Goal: Task Accomplishment & Management: Complete application form

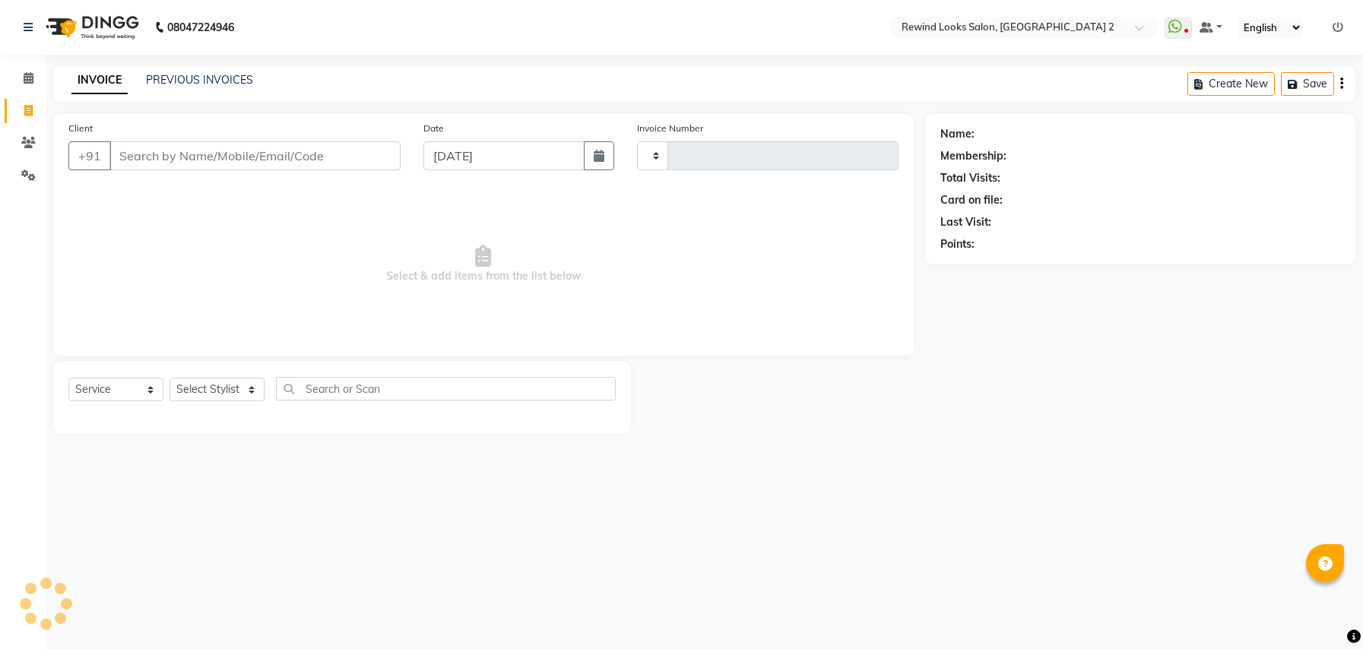
select select "service"
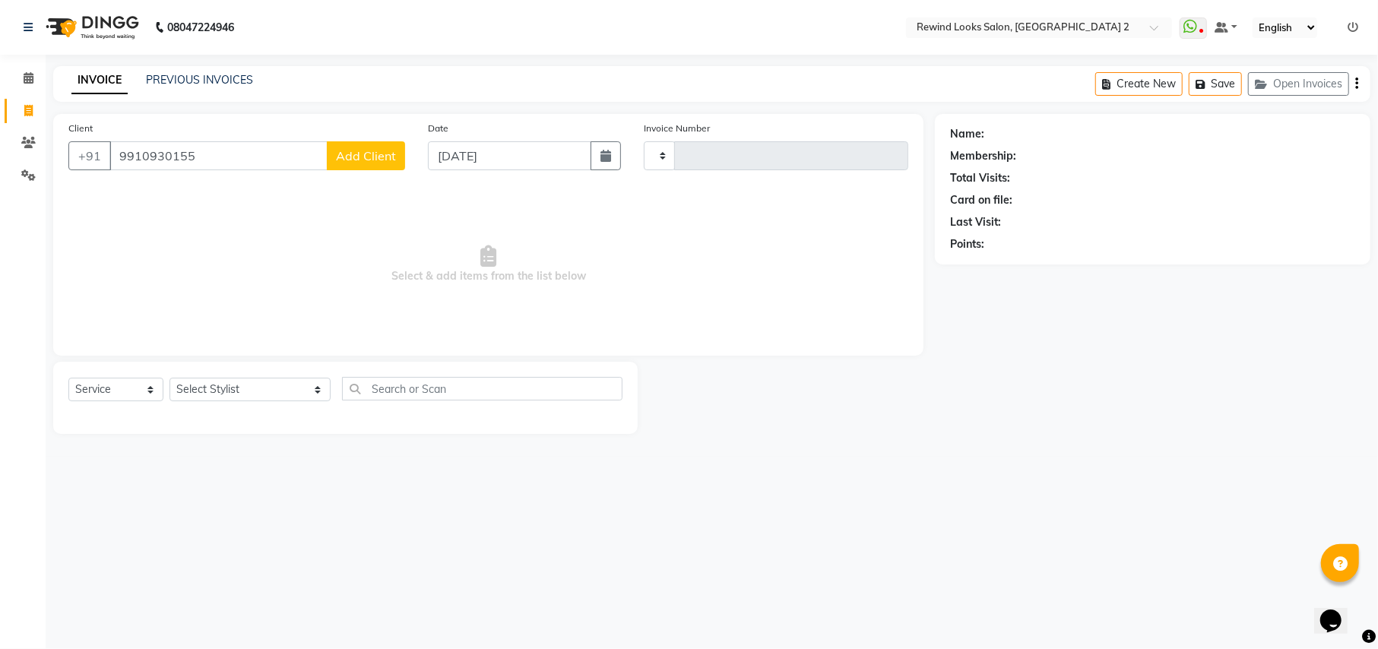
type input "9910930155"
click at [359, 155] on span "Add Client" at bounding box center [366, 155] width 60 height 15
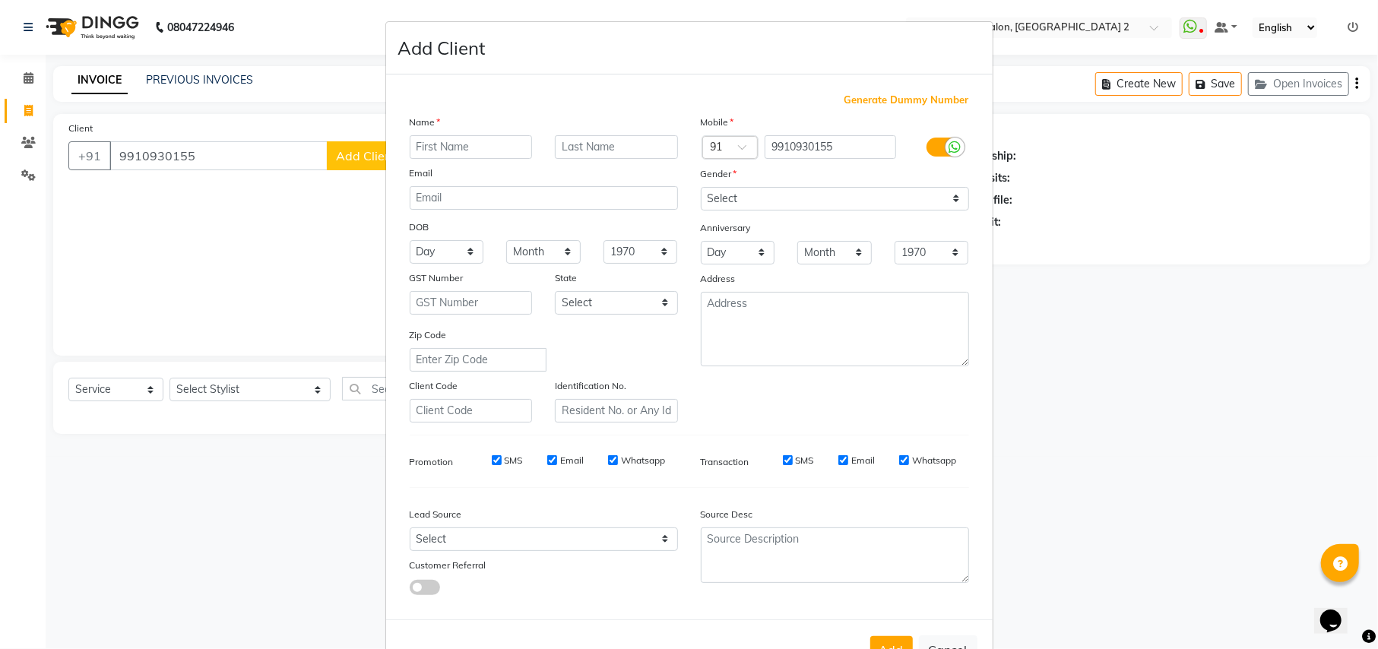
click at [432, 150] on input "text" at bounding box center [471, 147] width 123 height 24
type input "sir"
click at [834, 198] on select "Select [DEMOGRAPHIC_DATA] [DEMOGRAPHIC_DATA] Other Prefer Not To Say" at bounding box center [835, 199] width 268 height 24
select select "[DEMOGRAPHIC_DATA]"
click at [701, 187] on select "Select [DEMOGRAPHIC_DATA] [DEMOGRAPHIC_DATA] Other Prefer Not To Say" at bounding box center [835, 199] width 268 height 24
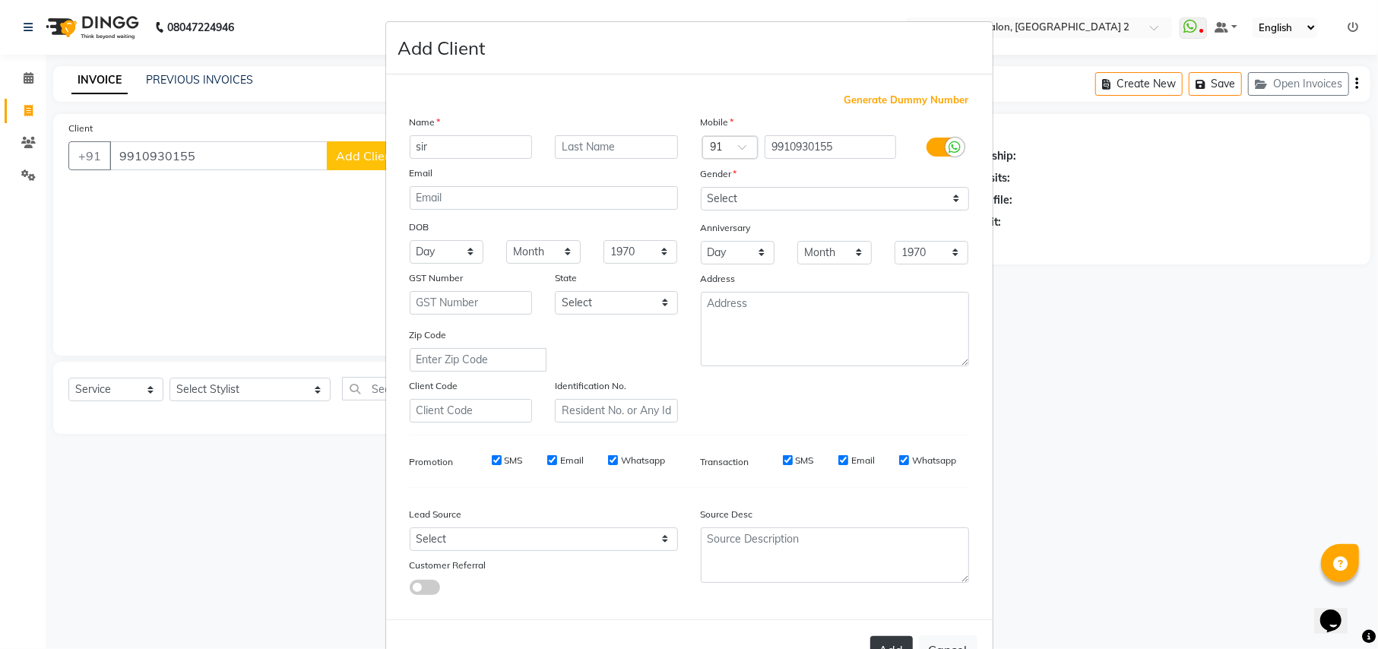
click at [883, 636] on button "Add" at bounding box center [891, 649] width 43 height 27
type input "99******55"
select select
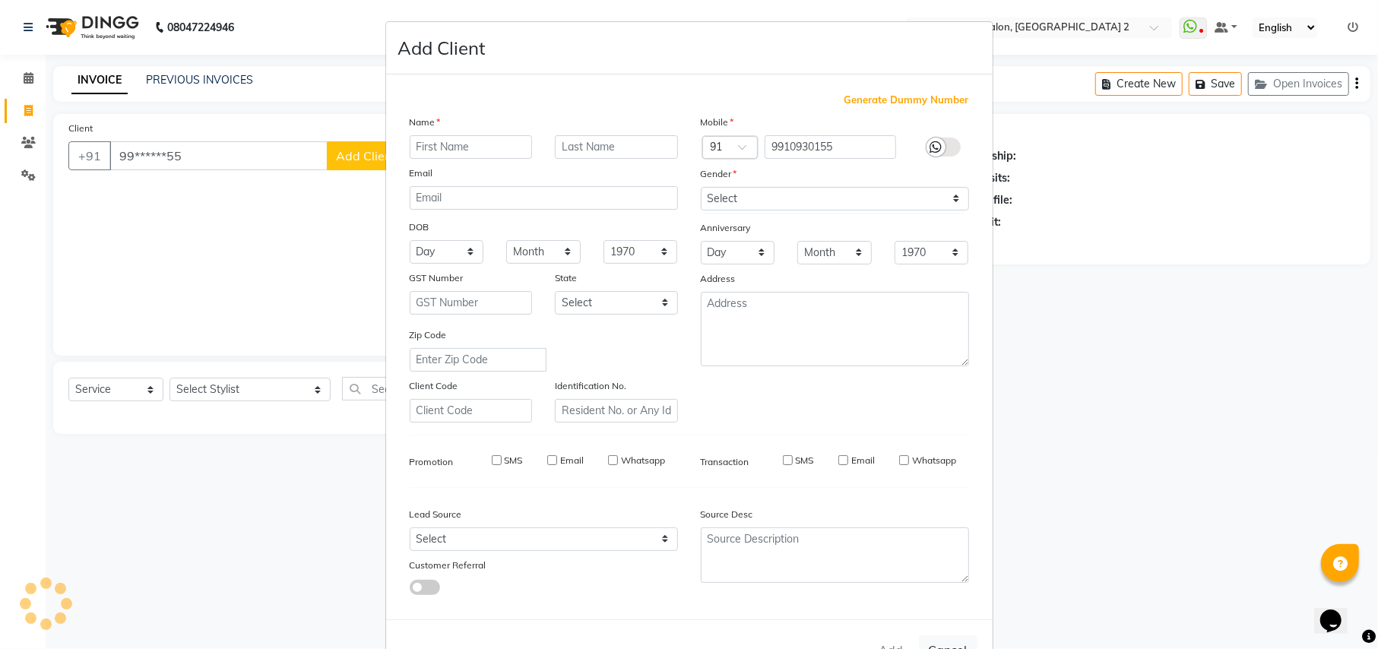
select select
checkbox input "false"
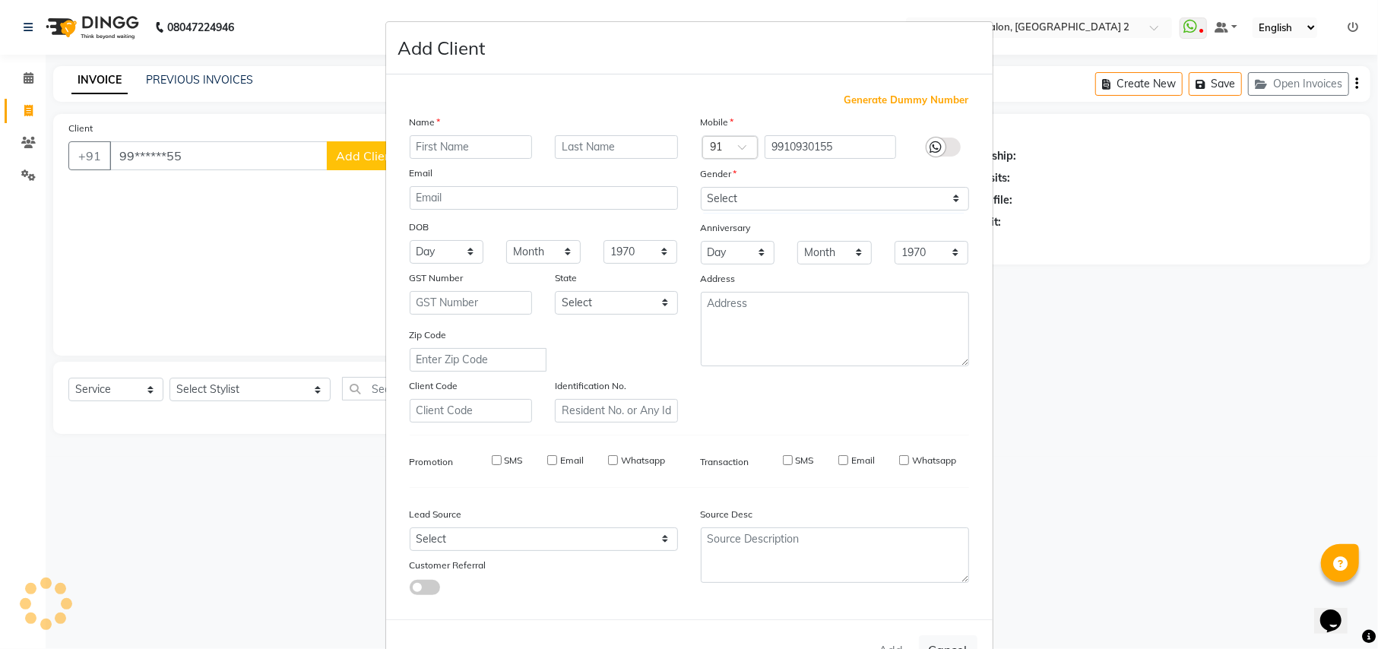
checkbox input "false"
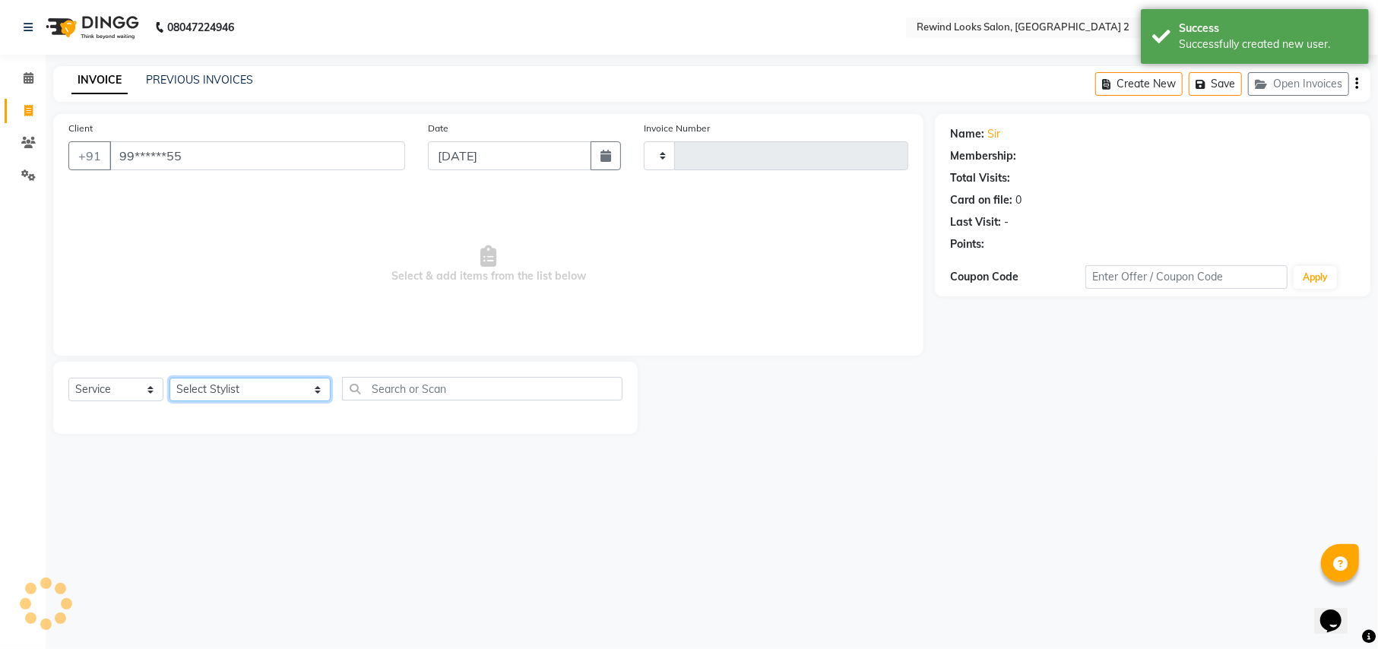
click at [199, 384] on select "Select Stylist aayat ADMIN Alfad hair Casa [PERSON_NAME] ([DEMOGRAPHIC_DATA] HA…" at bounding box center [249, 390] width 161 height 24
select select "76576"
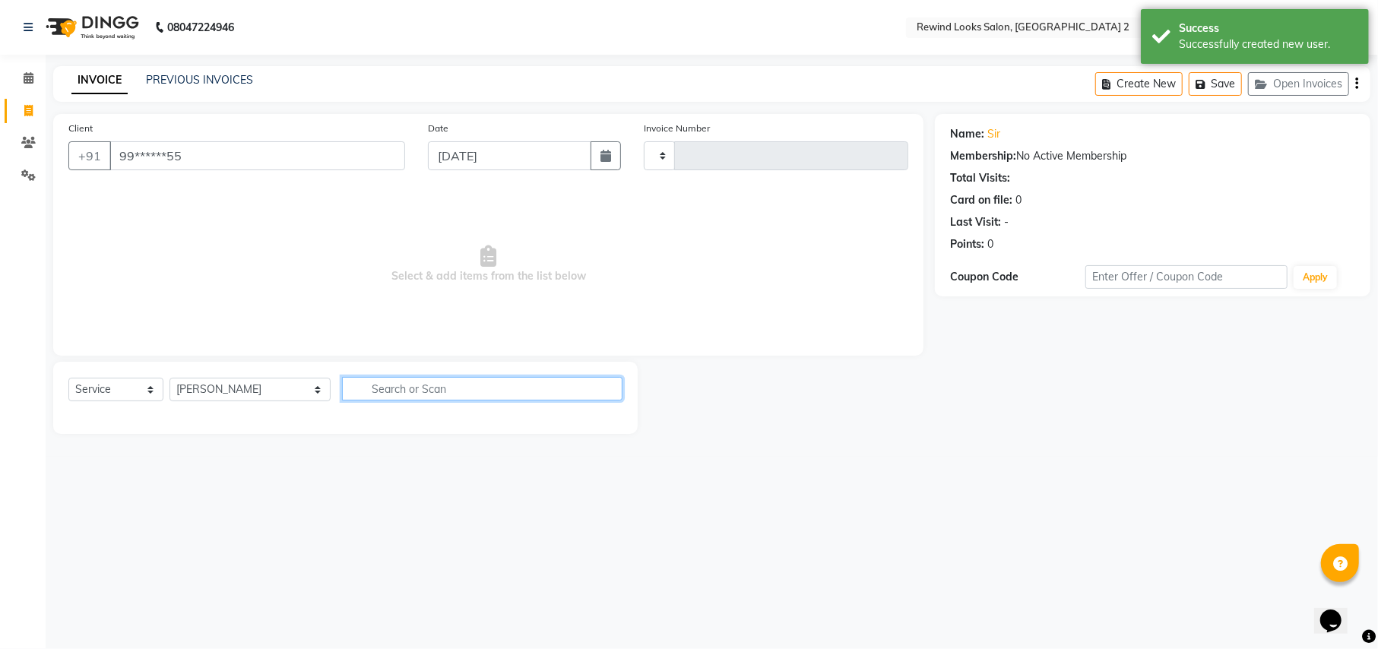
click at [451, 385] on input "text" at bounding box center [482, 389] width 280 height 24
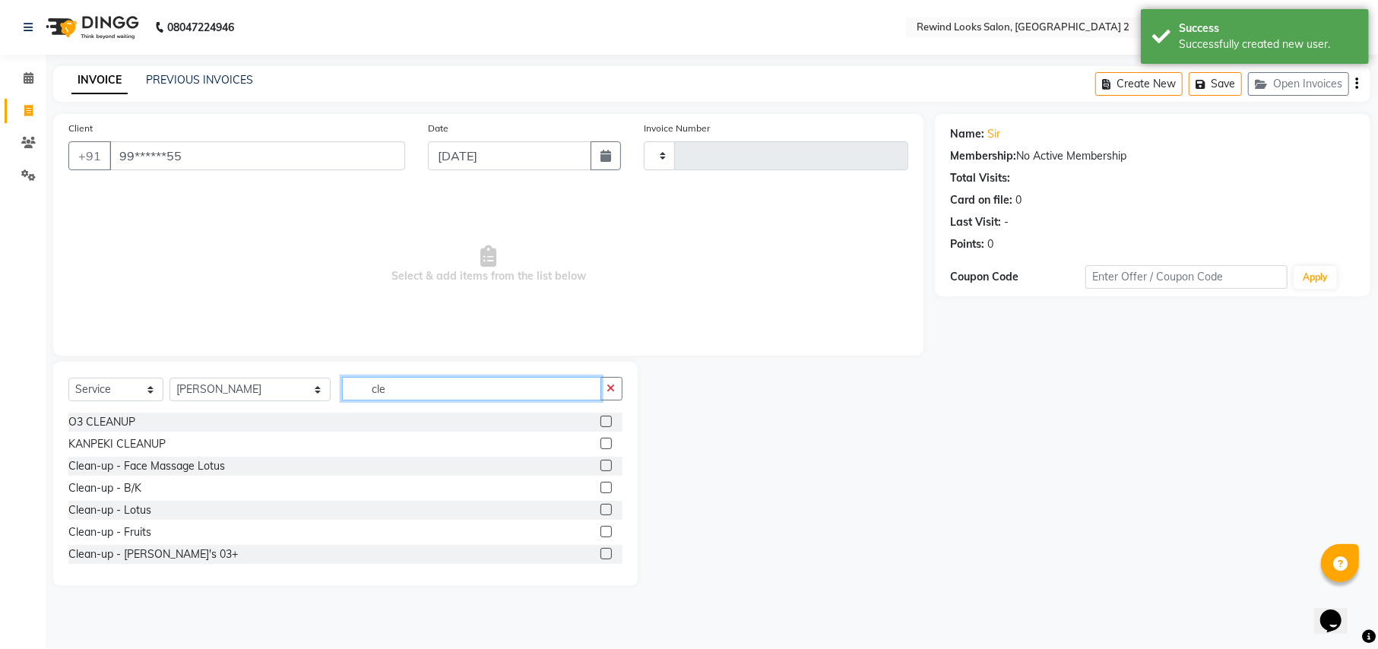
type input "cle"
click at [600, 508] on label at bounding box center [605, 509] width 11 height 11
click at [600, 508] on input "checkbox" at bounding box center [605, 510] width 10 height 10
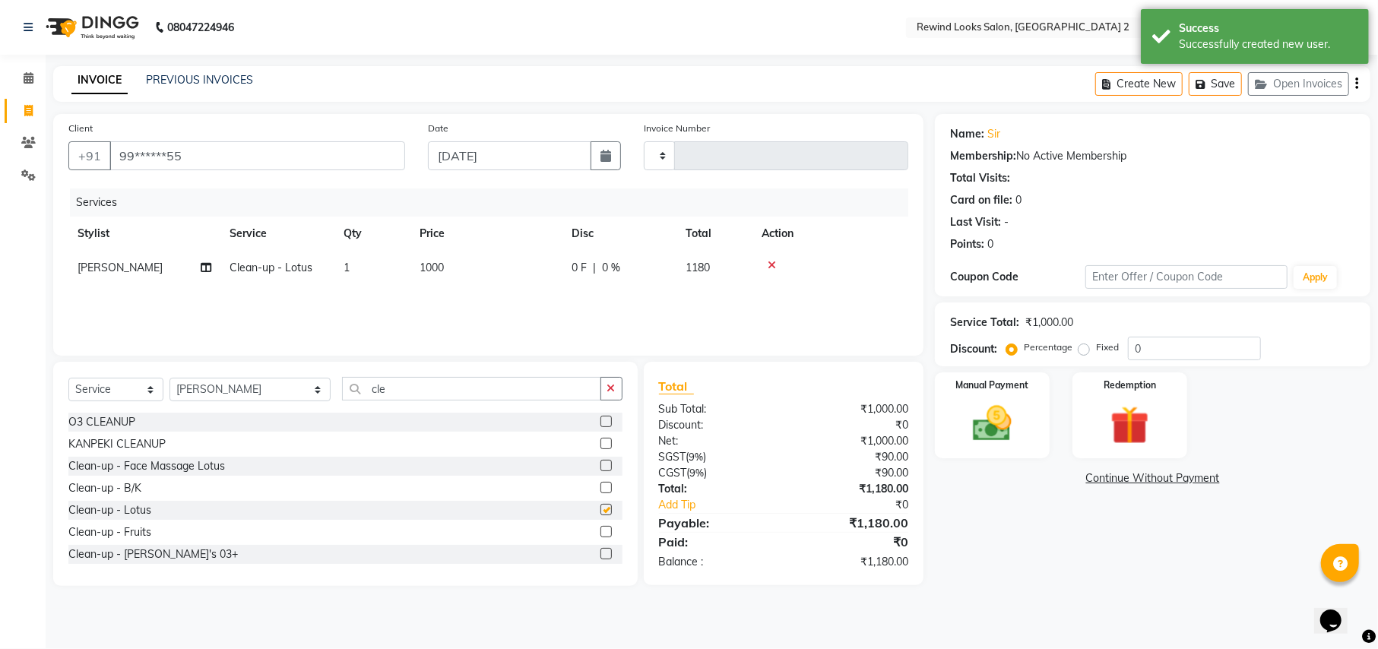
checkbox input "false"
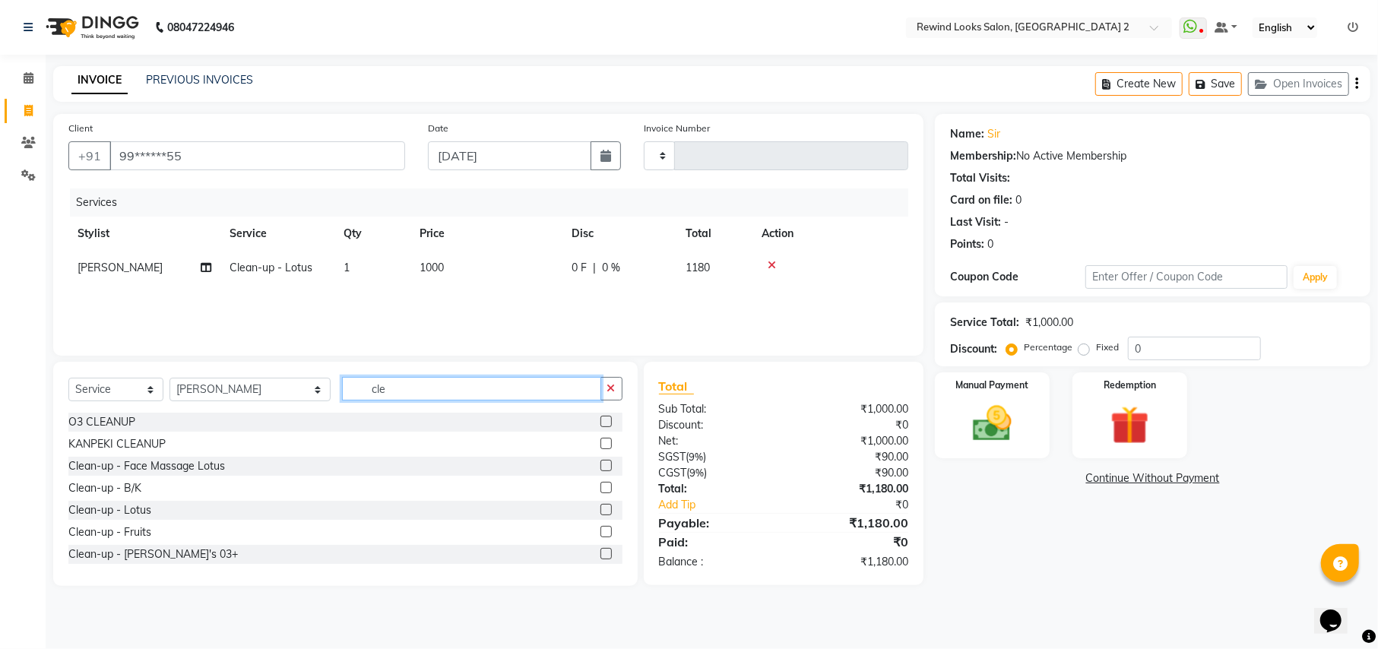
click at [354, 390] on input "cle" at bounding box center [471, 389] width 258 height 24
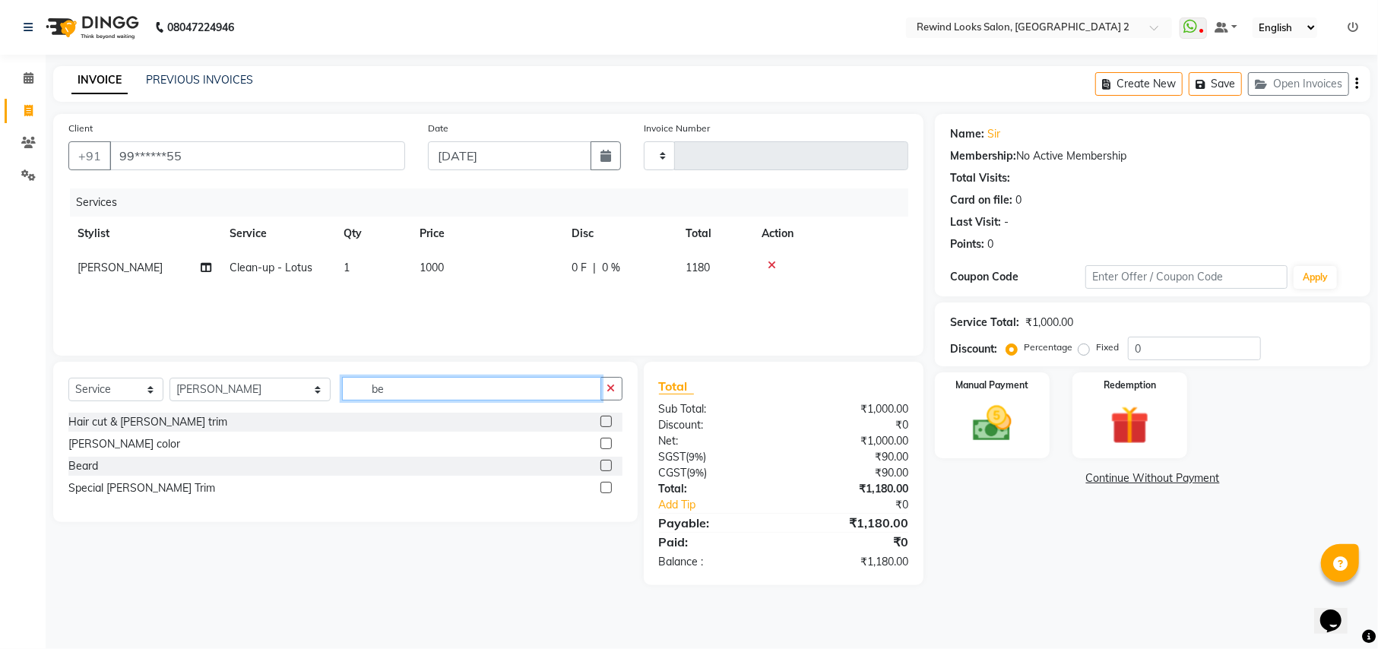
type input "be"
click at [603, 467] on label at bounding box center [605, 465] width 11 height 11
click at [603, 467] on input "checkbox" at bounding box center [605, 466] width 10 height 10
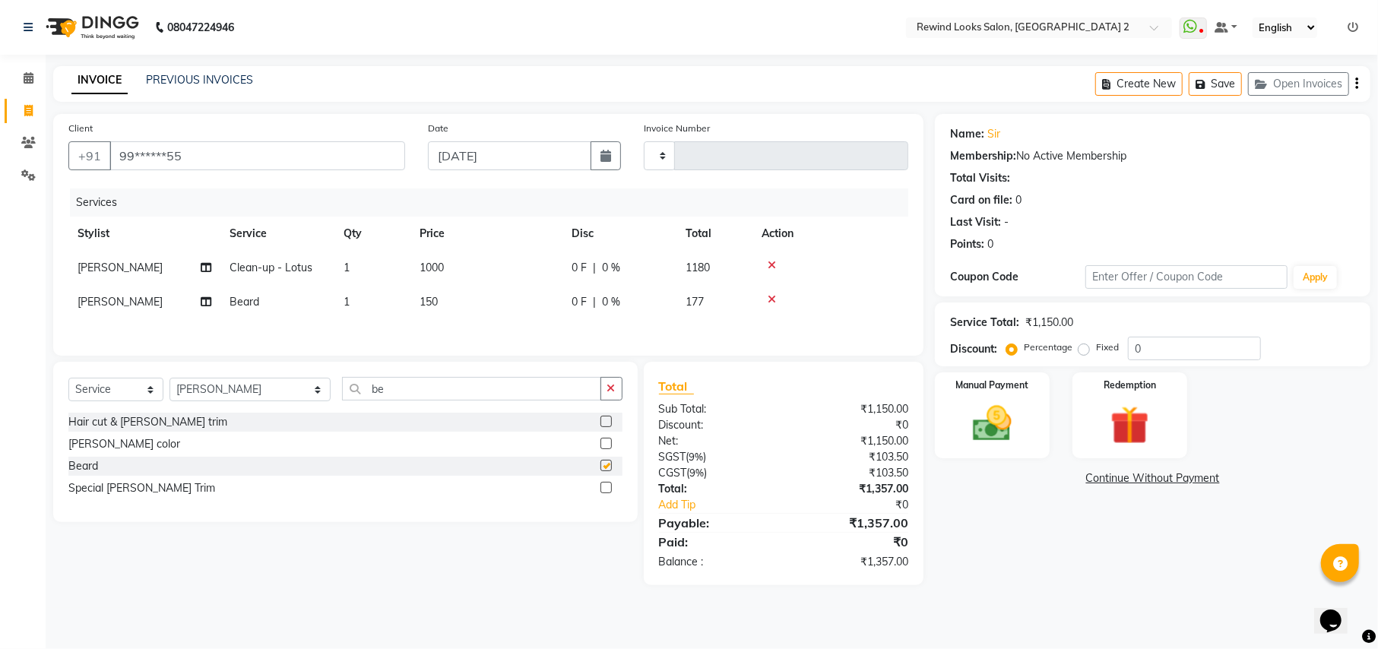
checkbox input "false"
click at [1356, 84] on icon "button" at bounding box center [1356, 84] width 3 height 1
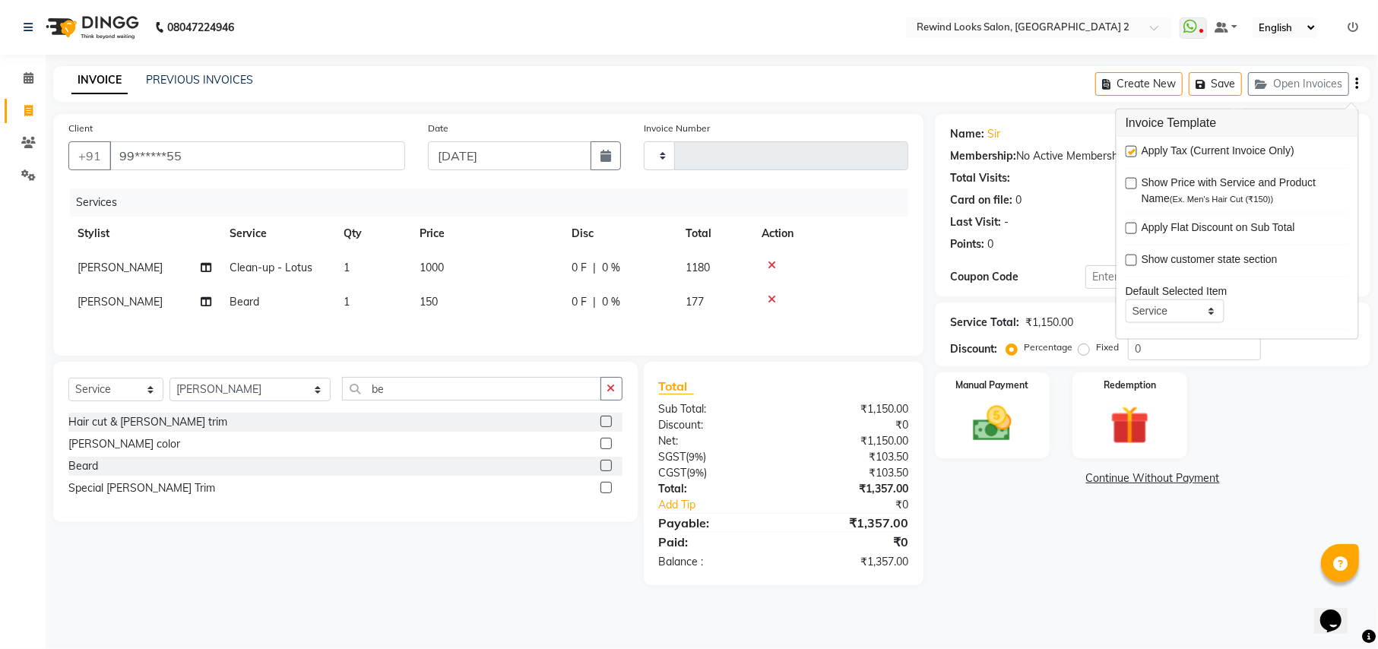
click at [1129, 152] on label at bounding box center [1131, 151] width 11 height 11
click at [1129, 152] on input "checkbox" at bounding box center [1131, 152] width 10 height 10
checkbox input "false"
click at [977, 415] on img at bounding box center [991, 424] width 65 height 46
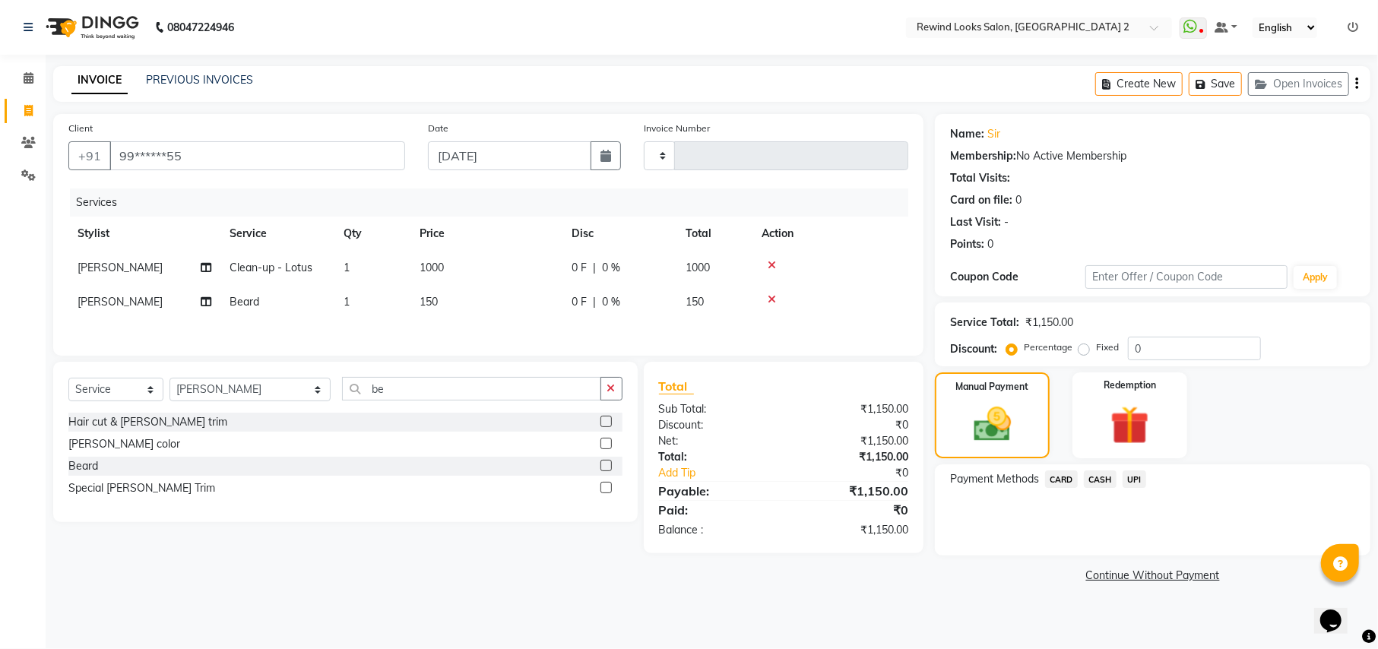
click at [1129, 472] on span "UPI" at bounding box center [1135, 478] width 24 height 17
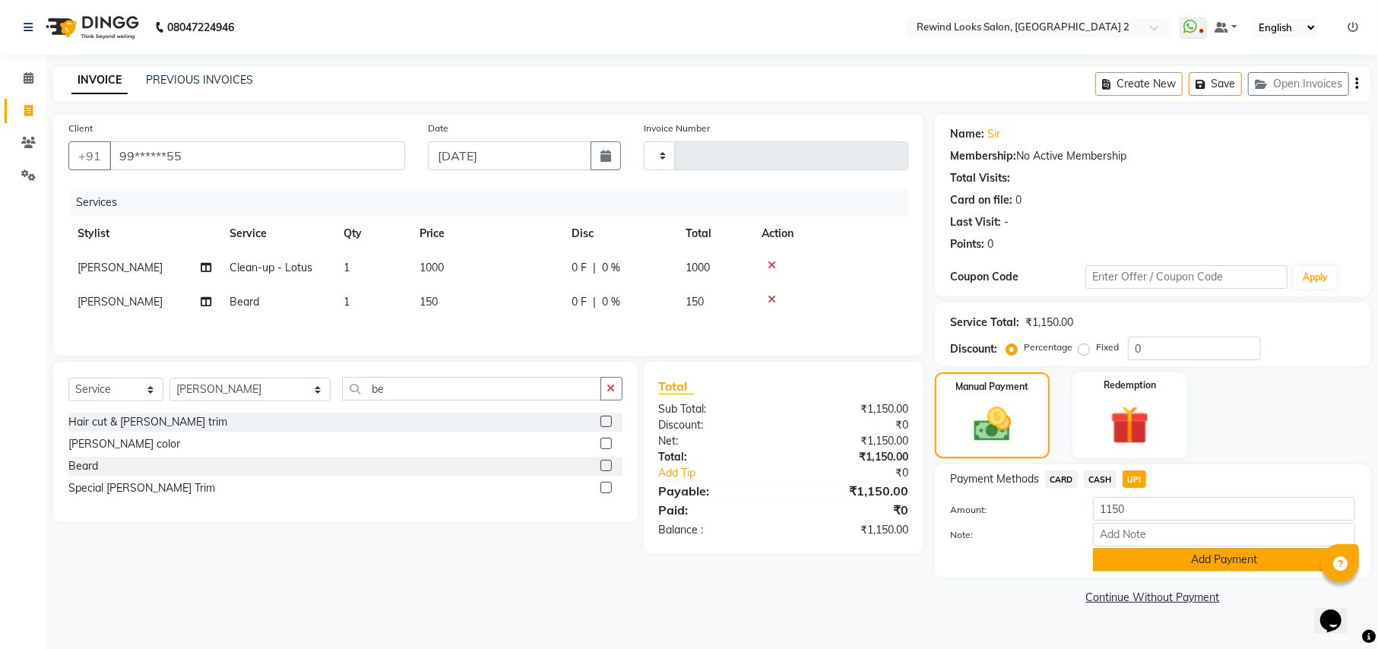
click at [1146, 555] on button "Add Payment" at bounding box center [1224, 560] width 262 height 24
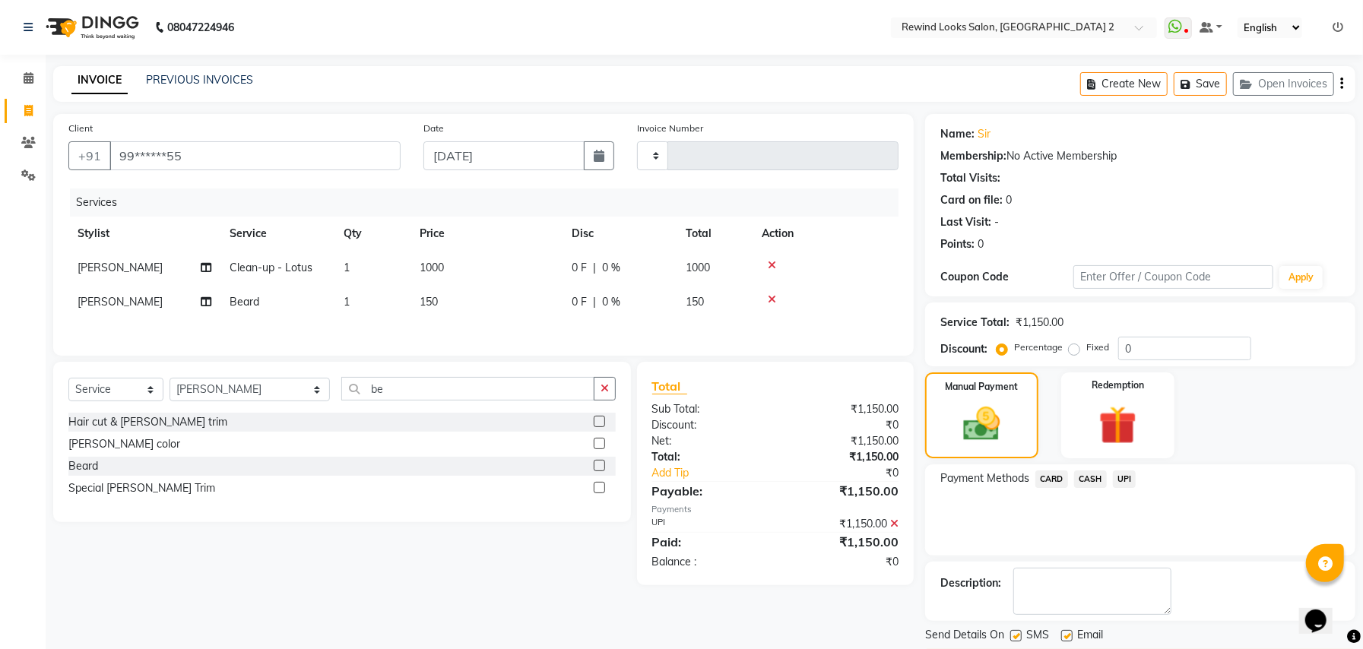
click at [1172, 624] on div "Name: Sir Membership: No Active Membership Total Visits: Card on file: 0 Last V…" at bounding box center [1146, 393] width 442 height 559
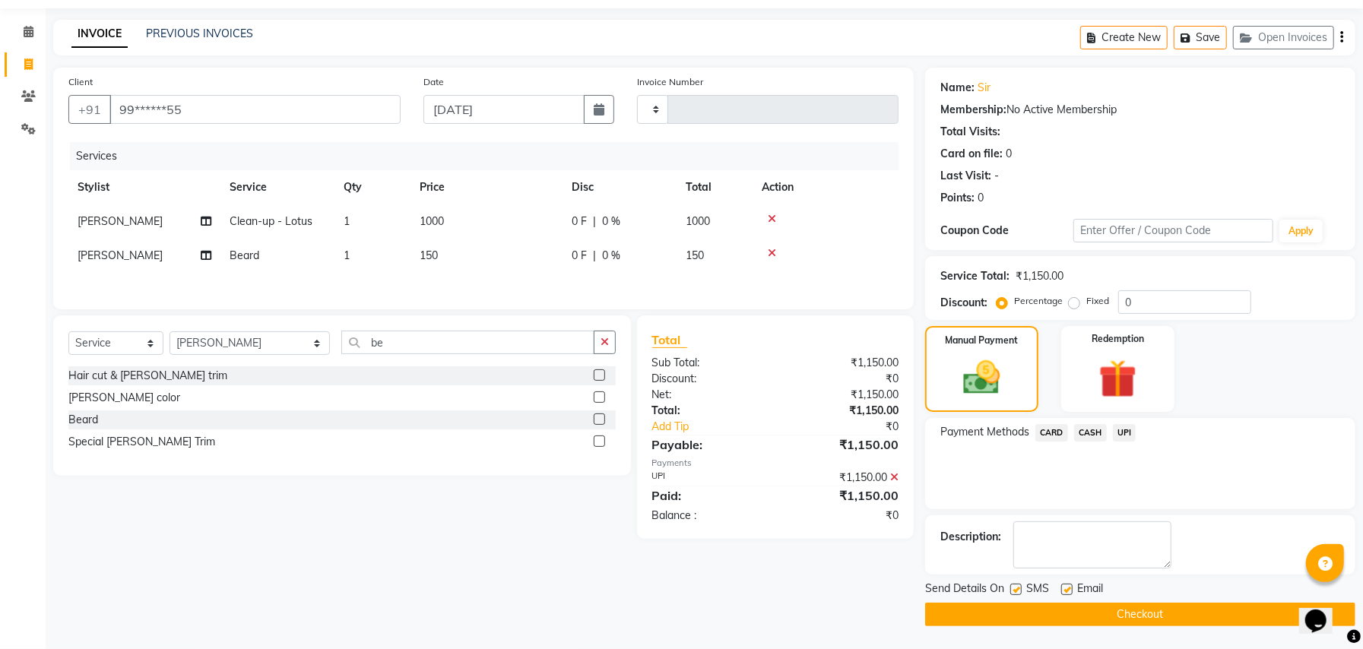
click at [1162, 617] on button "Checkout" at bounding box center [1140, 615] width 430 height 24
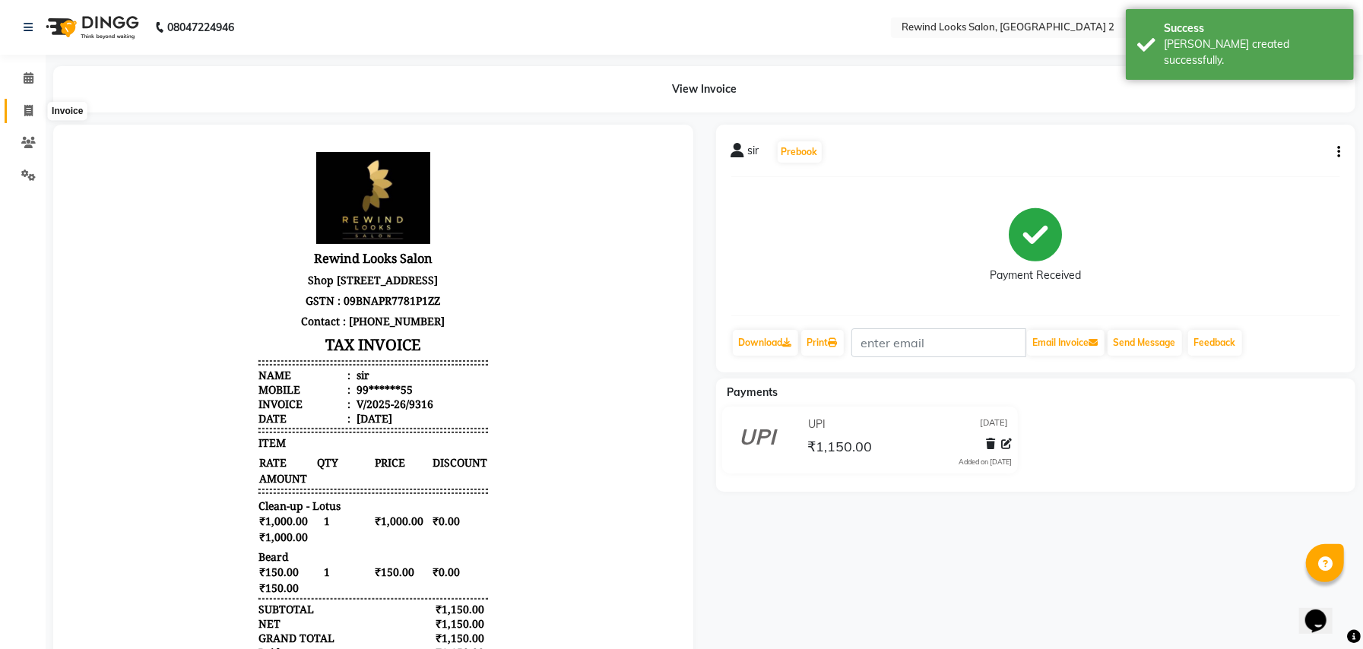
click at [25, 105] on icon at bounding box center [28, 110] width 8 height 11
select select "service"
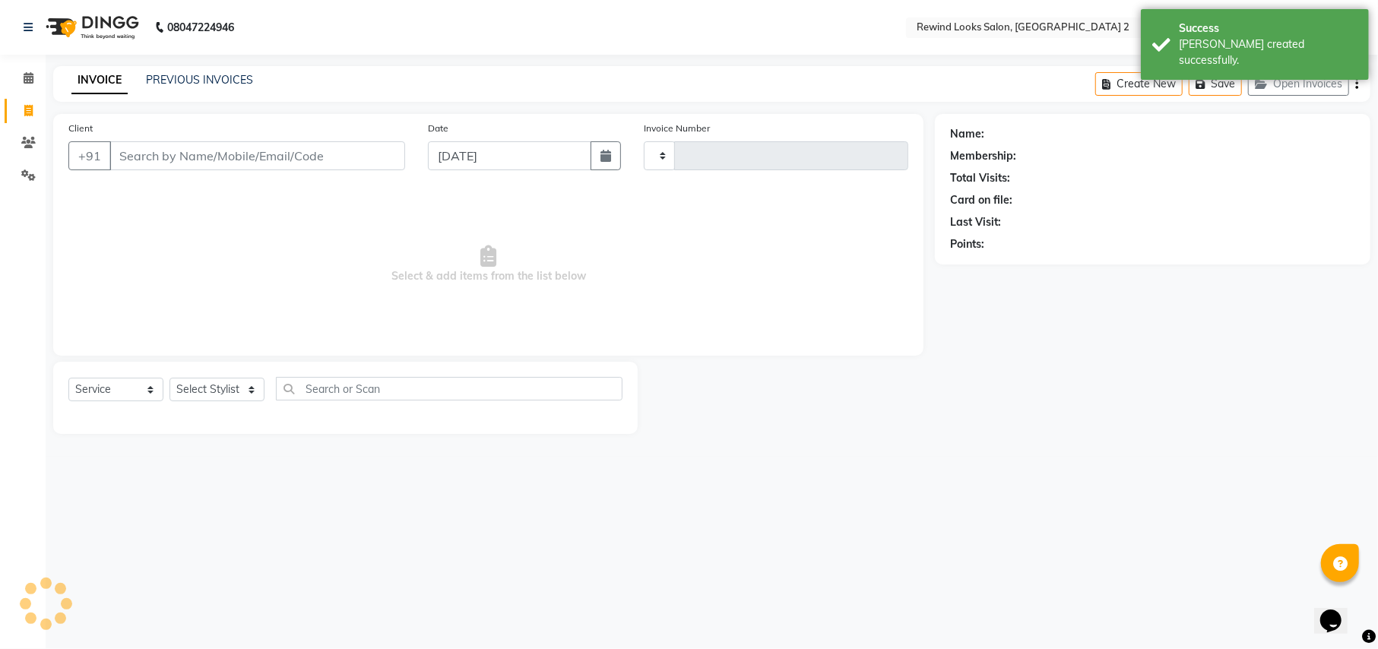
type input "9317"
select select "4640"
click at [182, 150] on input "Client" at bounding box center [257, 155] width 296 height 29
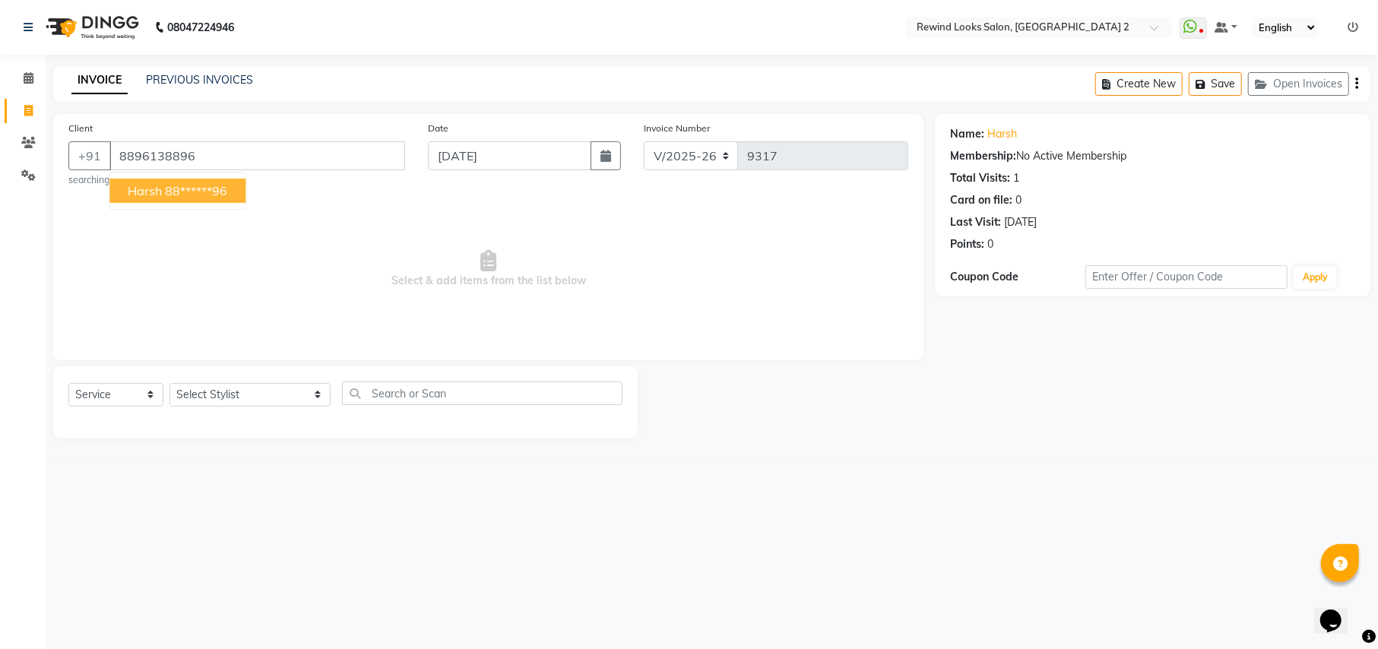
click at [173, 192] on ngb-highlight "88******96" at bounding box center [196, 190] width 62 height 15
type input "88******96"
click at [201, 393] on select "Select Stylist aayat ADMIN Alfad hair Casa [PERSON_NAME] ([DEMOGRAPHIC_DATA] HA…" at bounding box center [249, 395] width 161 height 24
select select "69463"
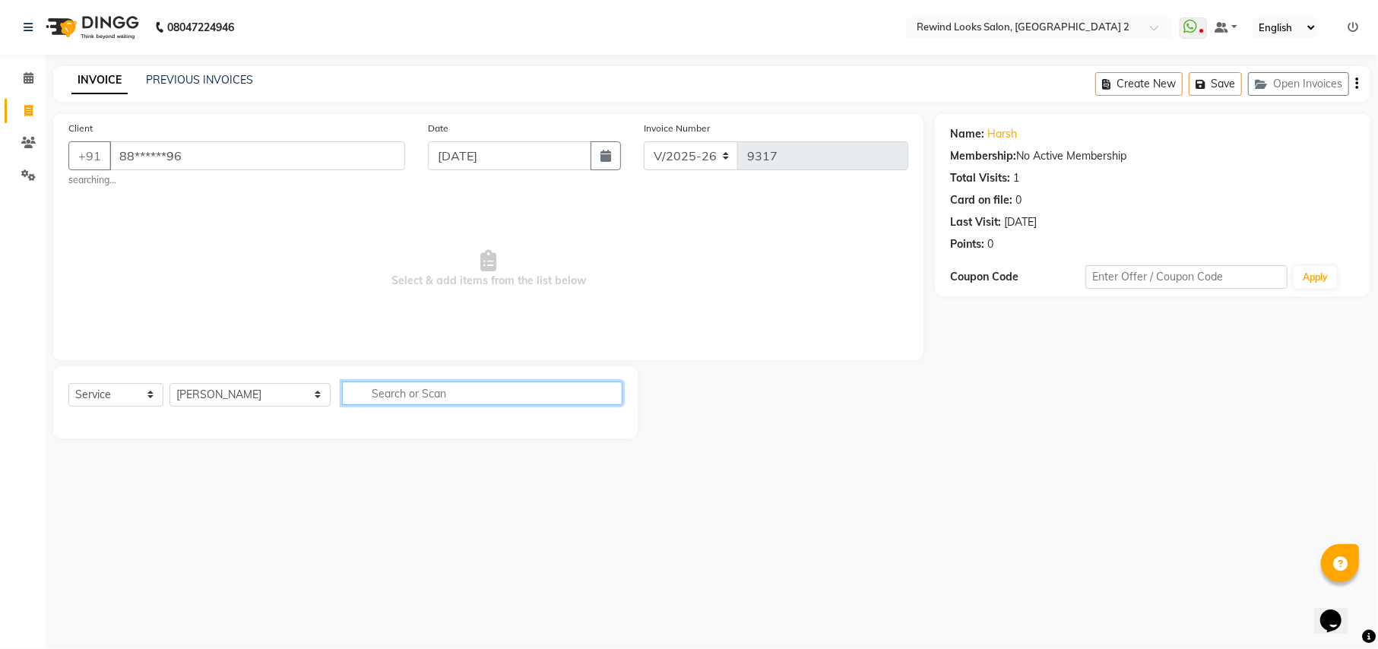
click at [375, 398] on input "text" at bounding box center [482, 394] width 280 height 24
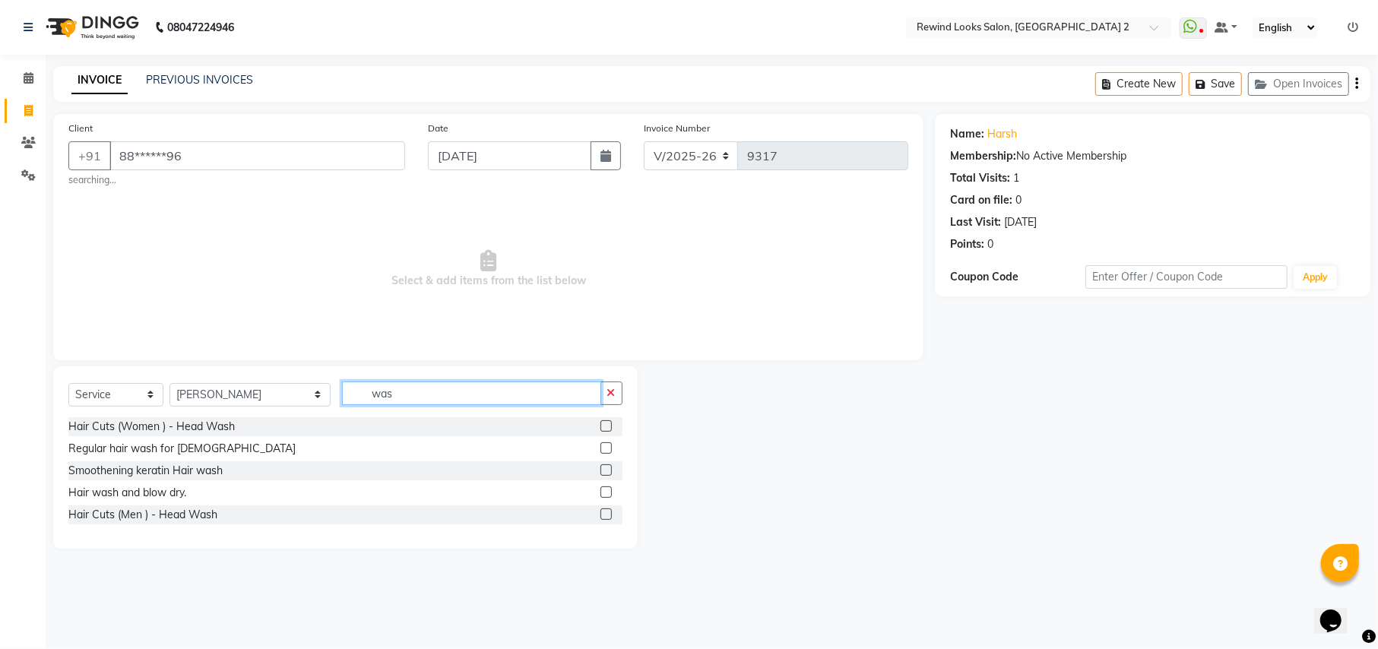
type input "was"
click at [603, 494] on label at bounding box center [605, 491] width 11 height 11
click at [603, 494] on input "checkbox" at bounding box center [605, 493] width 10 height 10
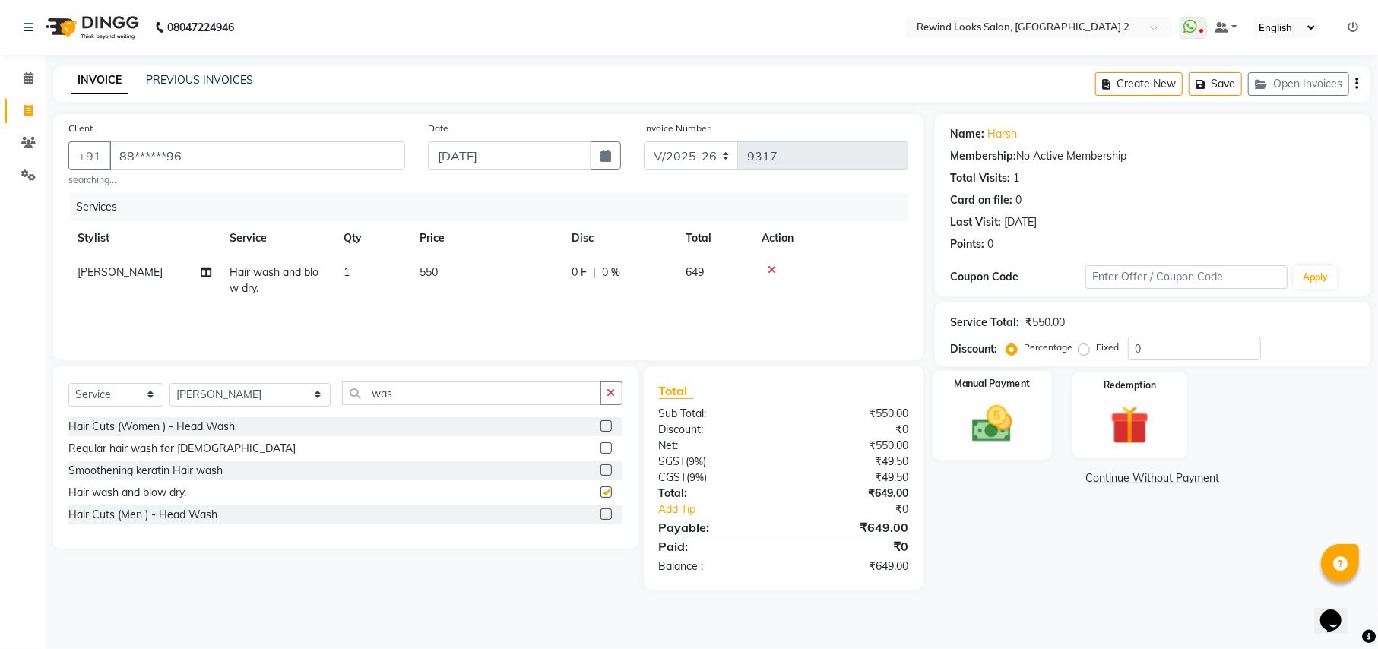
checkbox input "false"
click at [1359, 81] on div "Create New Save Open Invoices" at bounding box center [1232, 84] width 275 height 36
click at [1355, 84] on icon "button" at bounding box center [1356, 84] width 3 height 1
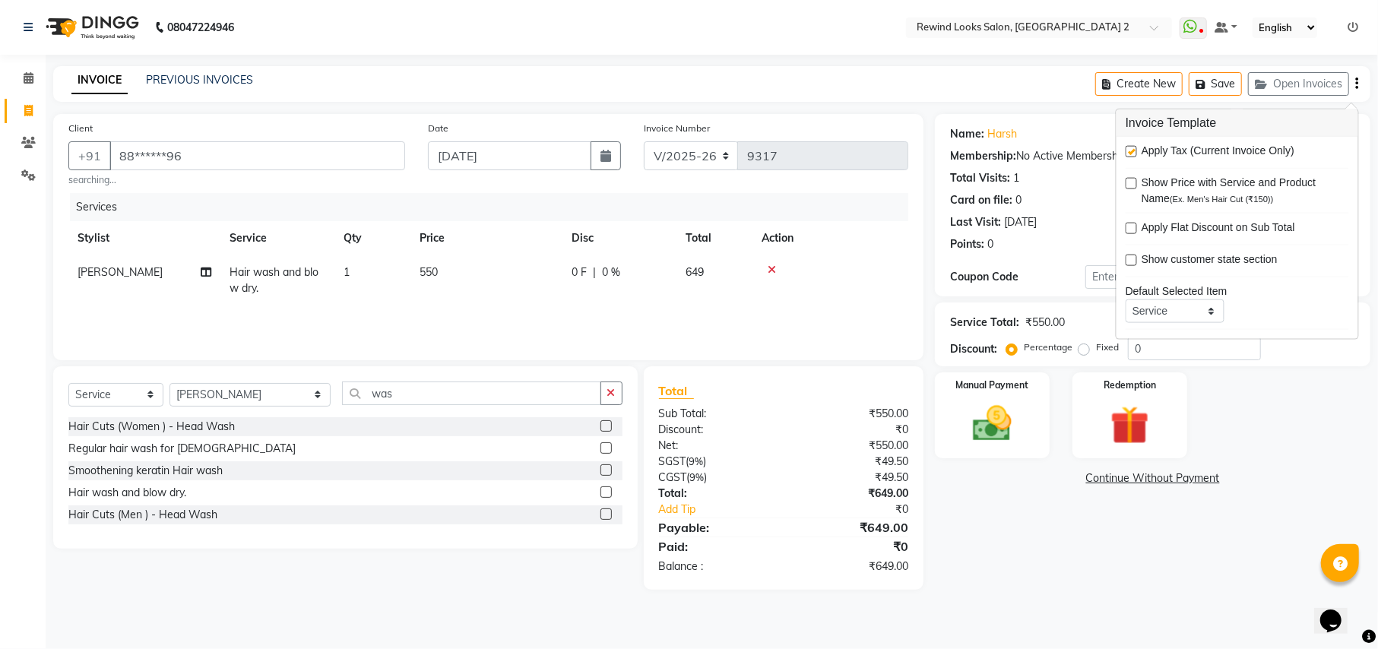
click at [1128, 155] on label at bounding box center [1131, 151] width 11 height 11
click at [1128, 155] on input "checkbox" at bounding box center [1131, 152] width 10 height 10
checkbox input "false"
click at [549, 257] on td "550" at bounding box center [486, 280] width 152 height 50
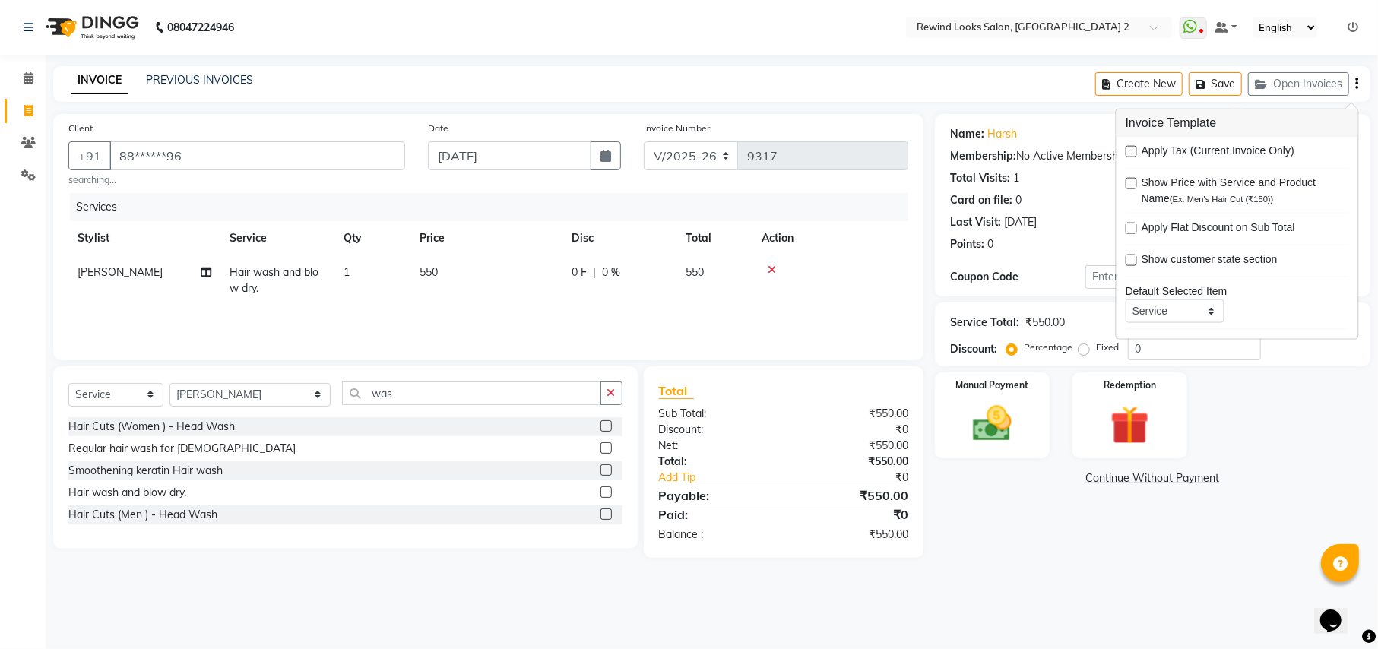
select select "69463"
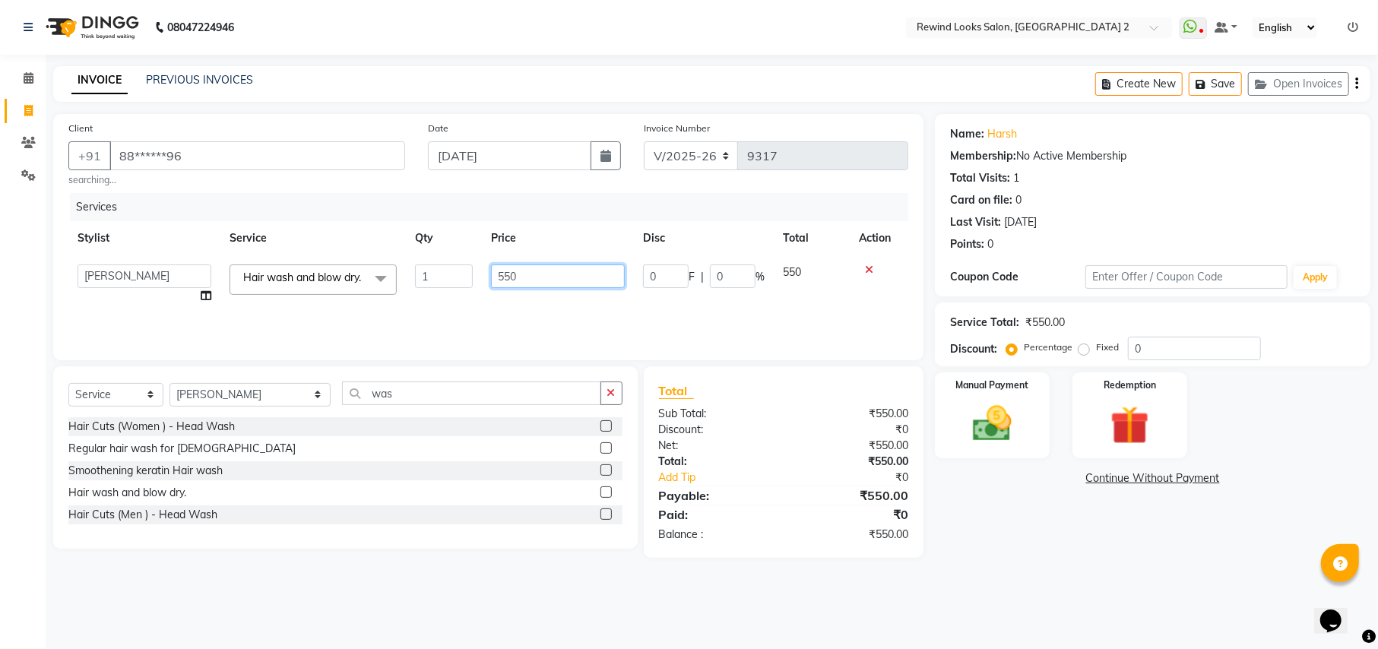
click at [572, 271] on input "550" at bounding box center [558, 276] width 134 height 24
type input "500"
click at [928, 404] on div "Manual Payment Redemption" at bounding box center [1152, 415] width 458 height 86
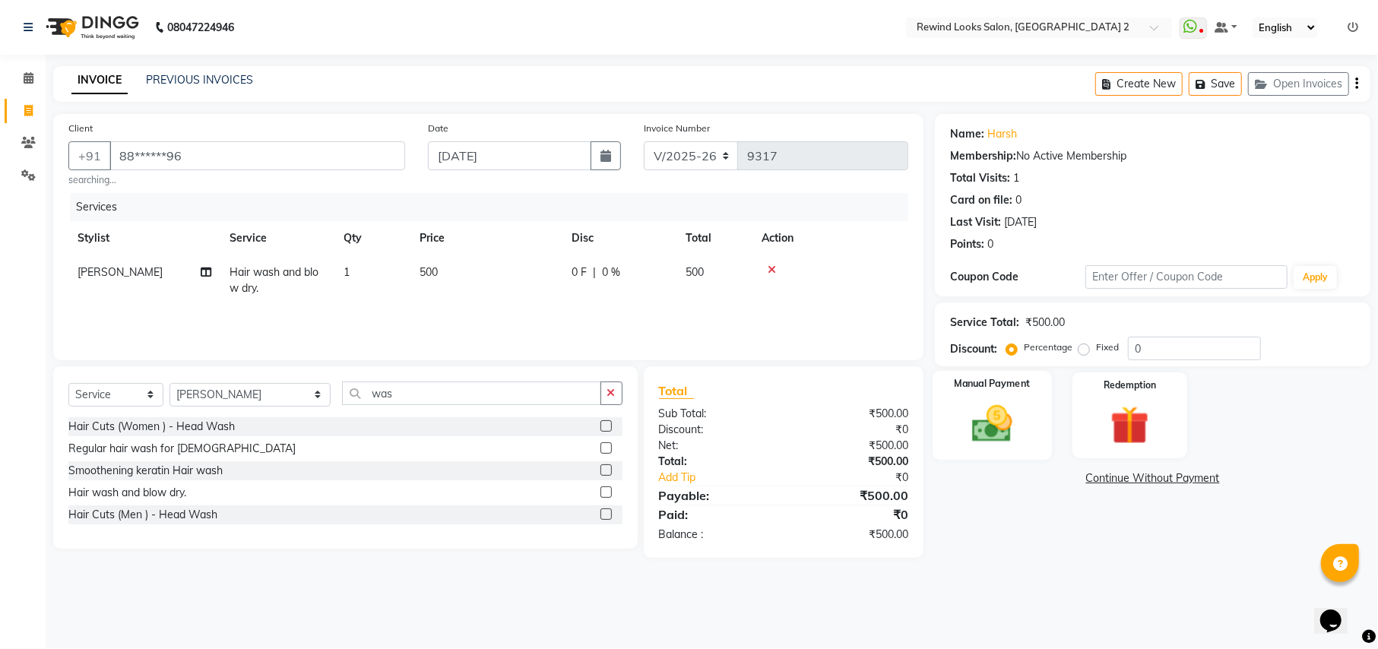
click at [974, 420] on img at bounding box center [991, 424] width 65 height 46
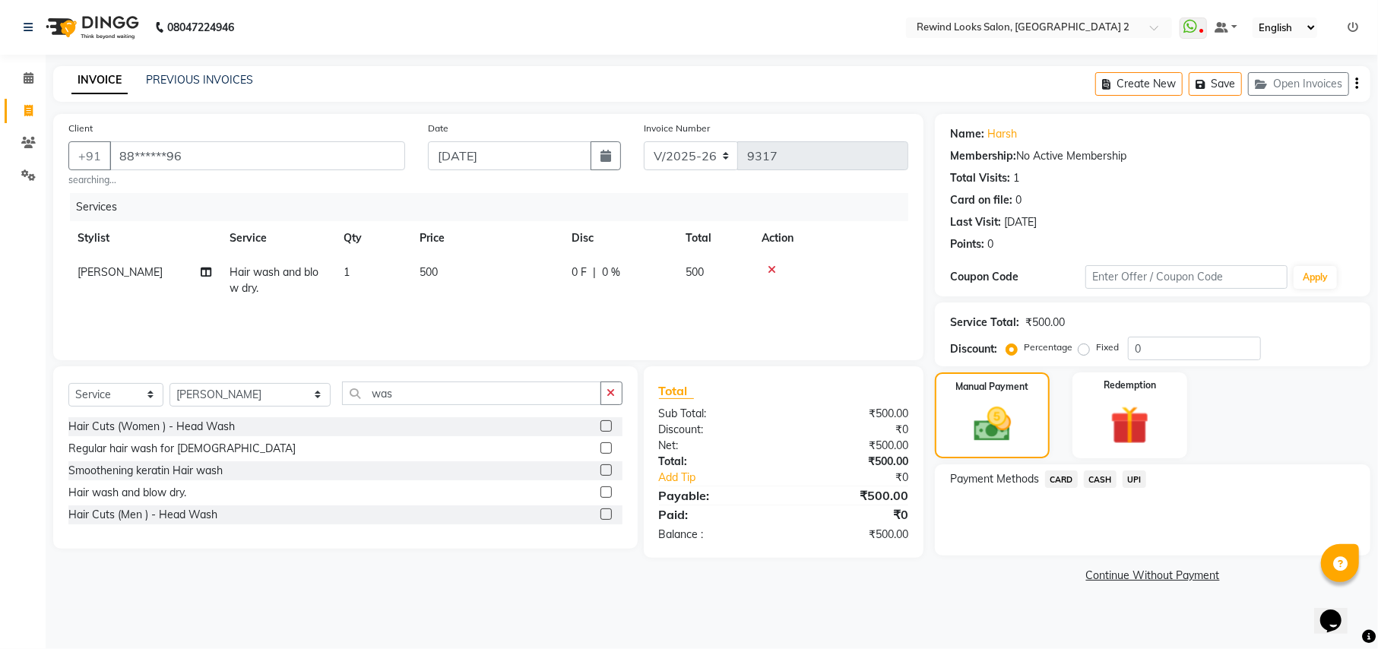
click at [1129, 483] on span "UPI" at bounding box center [1135, 478] width 24 height 17
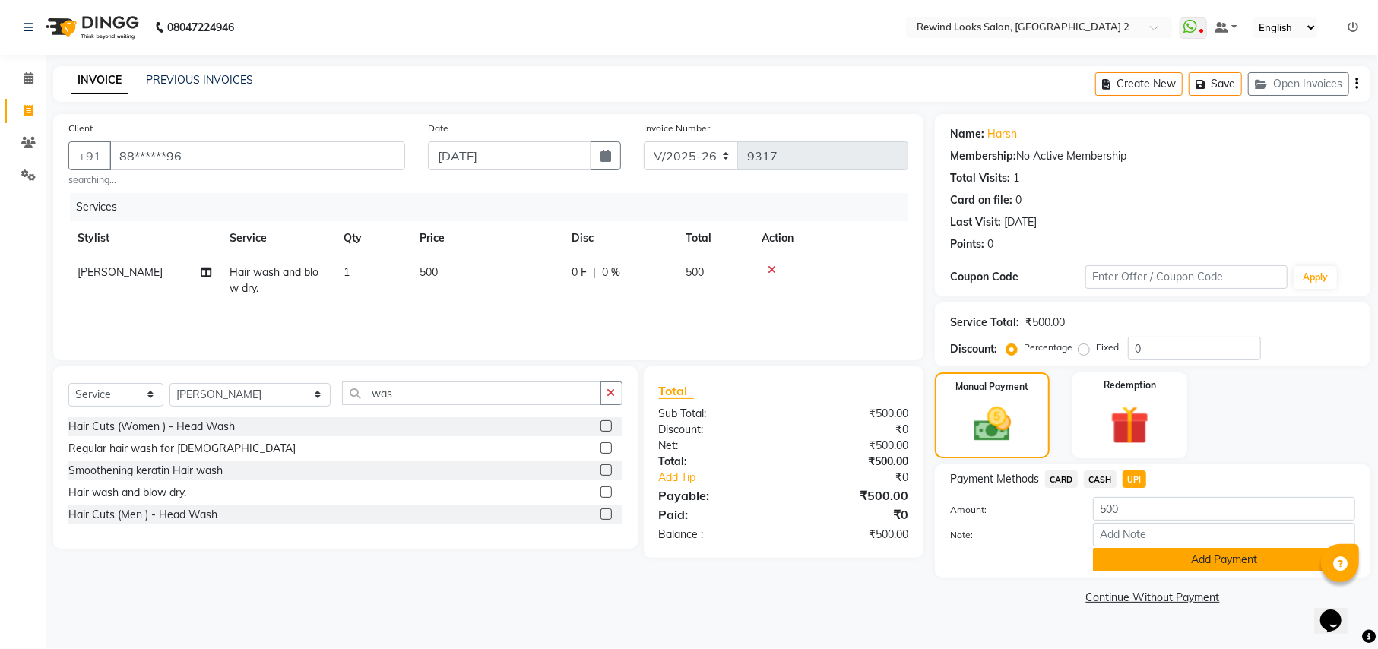
click at [1147, 563] on button "Add Payment" at bounding box center [1224, 560] width 262 height 24
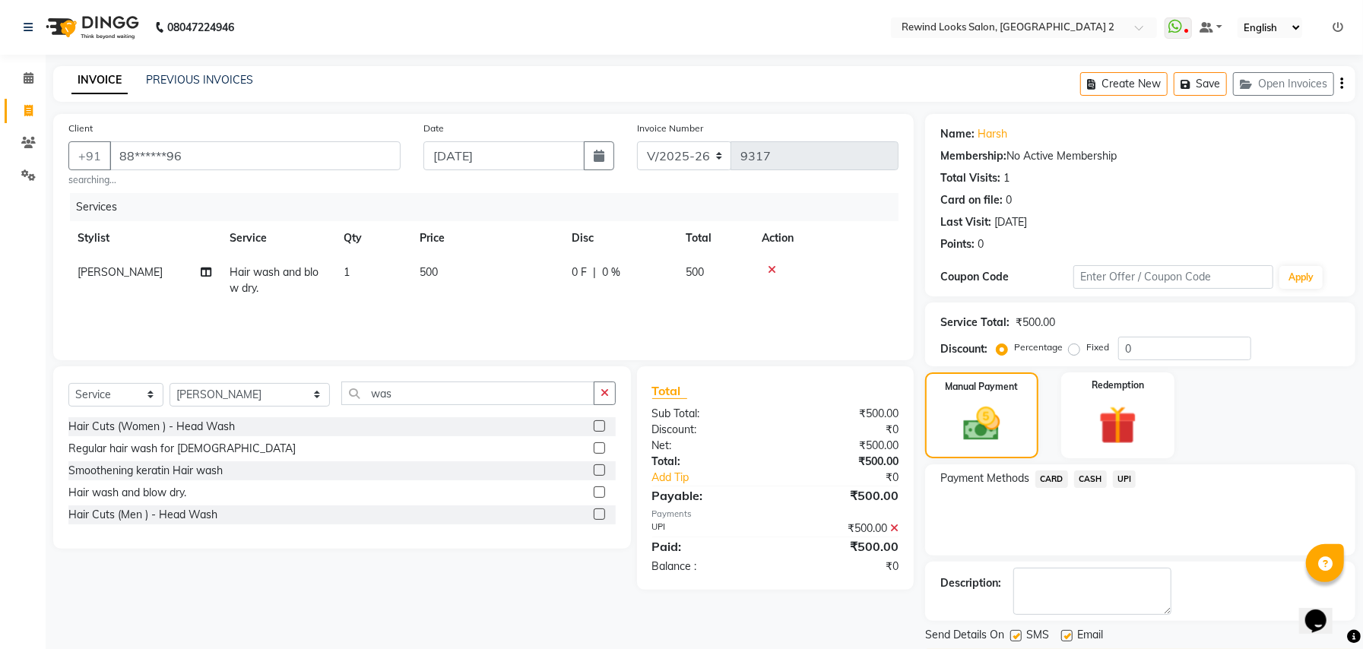
click at [1192, 620] on div "Description:" at bounding box center [1140, 591] width 430 height 59
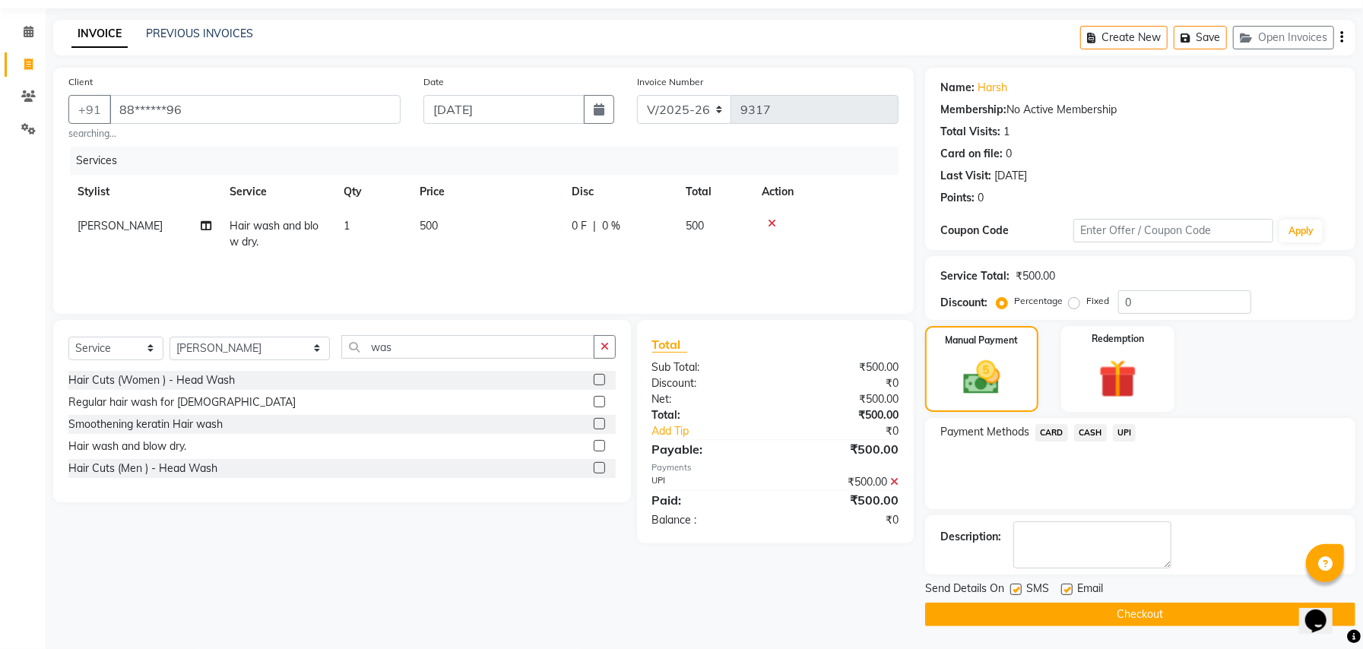
click at [1035, 616] on button "Checkout" at bounding box center [1140, 615] width 430 height 24
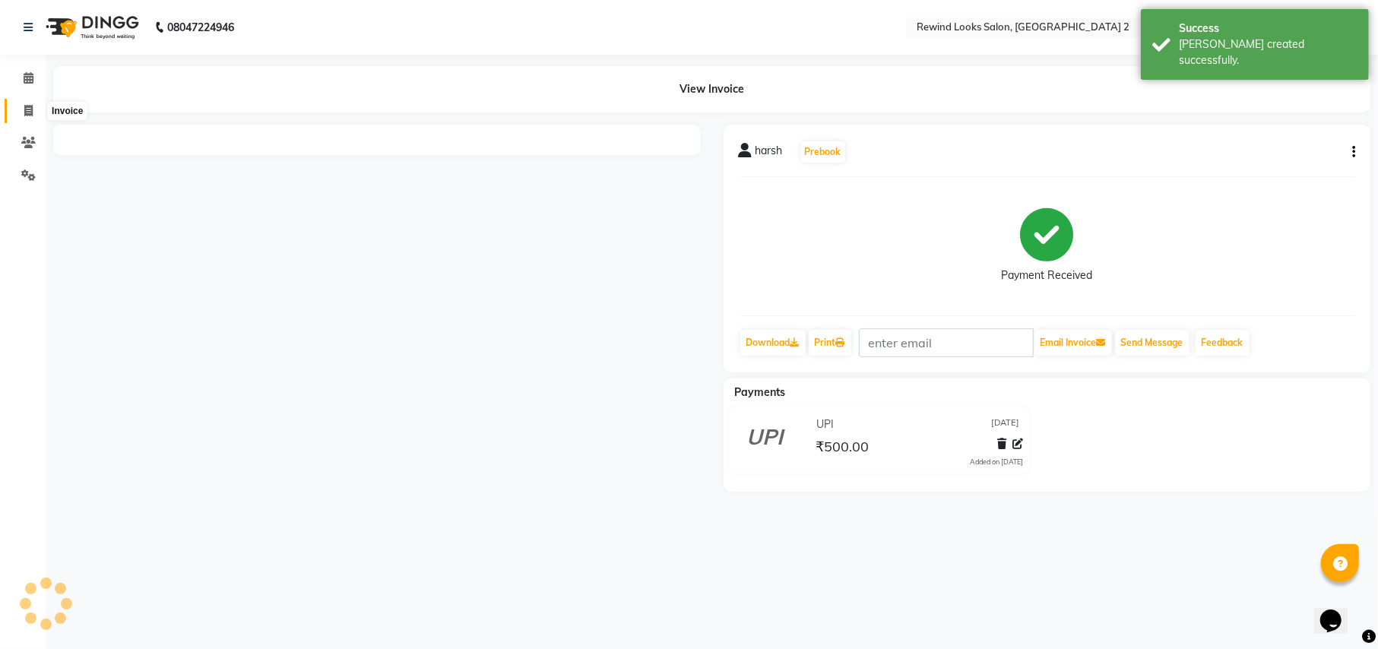
click at [24, 107] on icon at bounding box center [28, 110] width 8 height 11
select select "service"
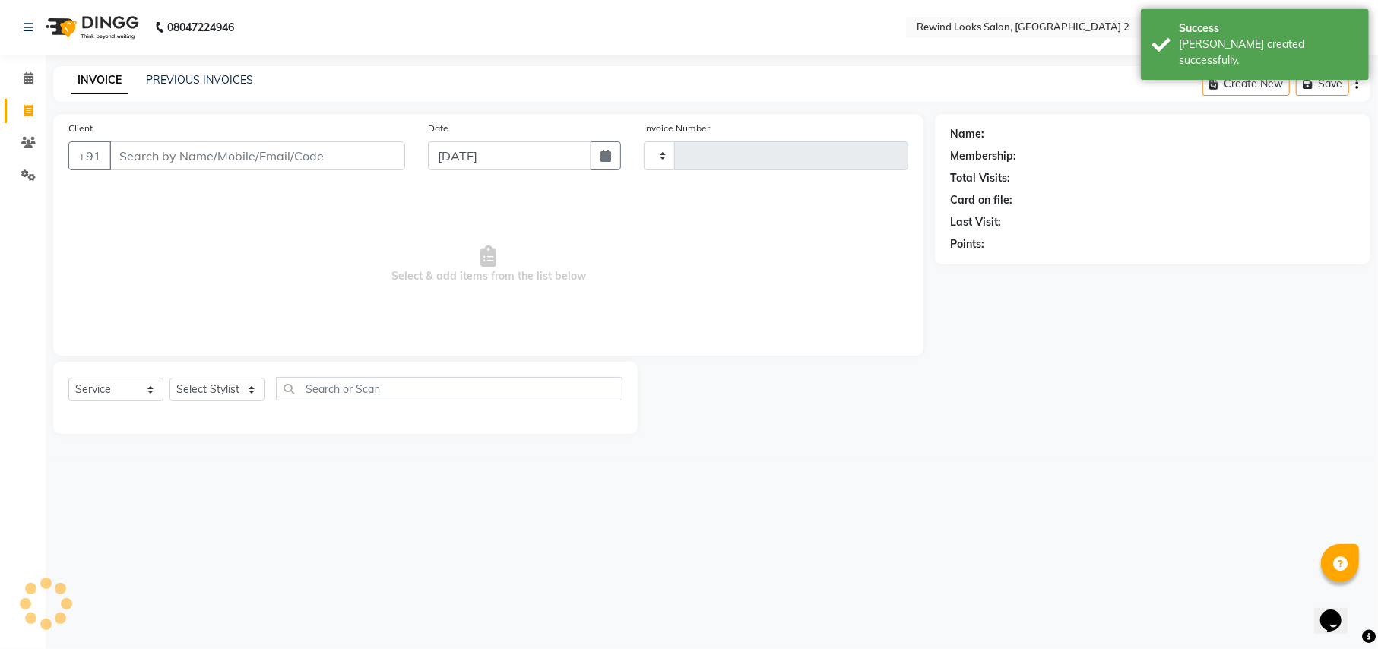
type input "9318"
select select "4640"
click at [163, 156] on input "Client" at bounding box center [257, 155] width 296 height 29
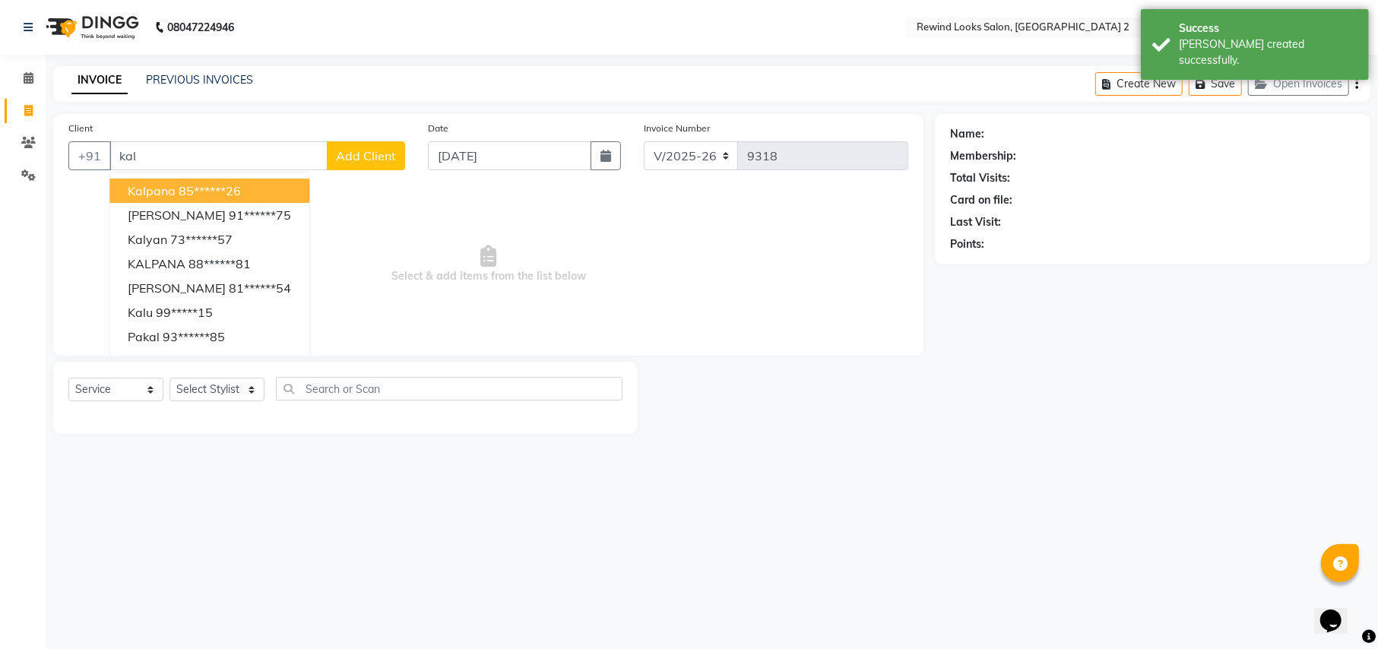
click at [172, 188] on span "kalpana" at bounding box center [152, 190] width 48 height 15
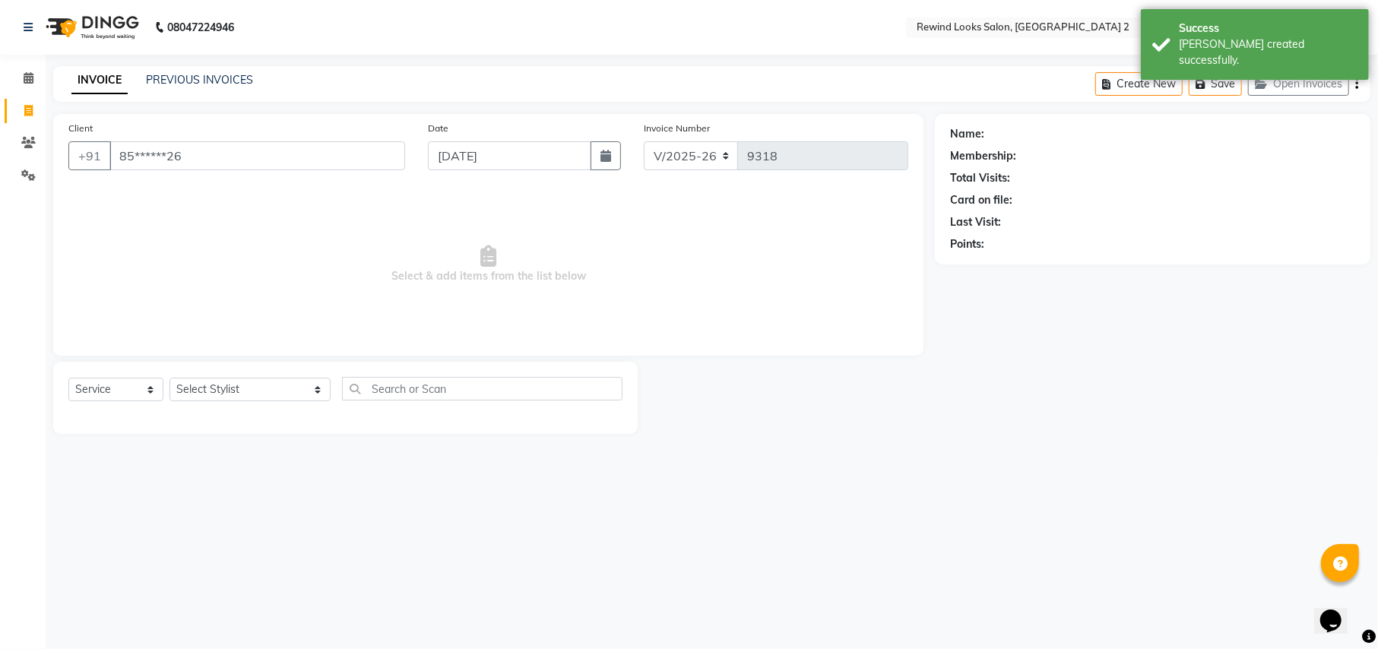
type input "85******26"
select select "1: Object"
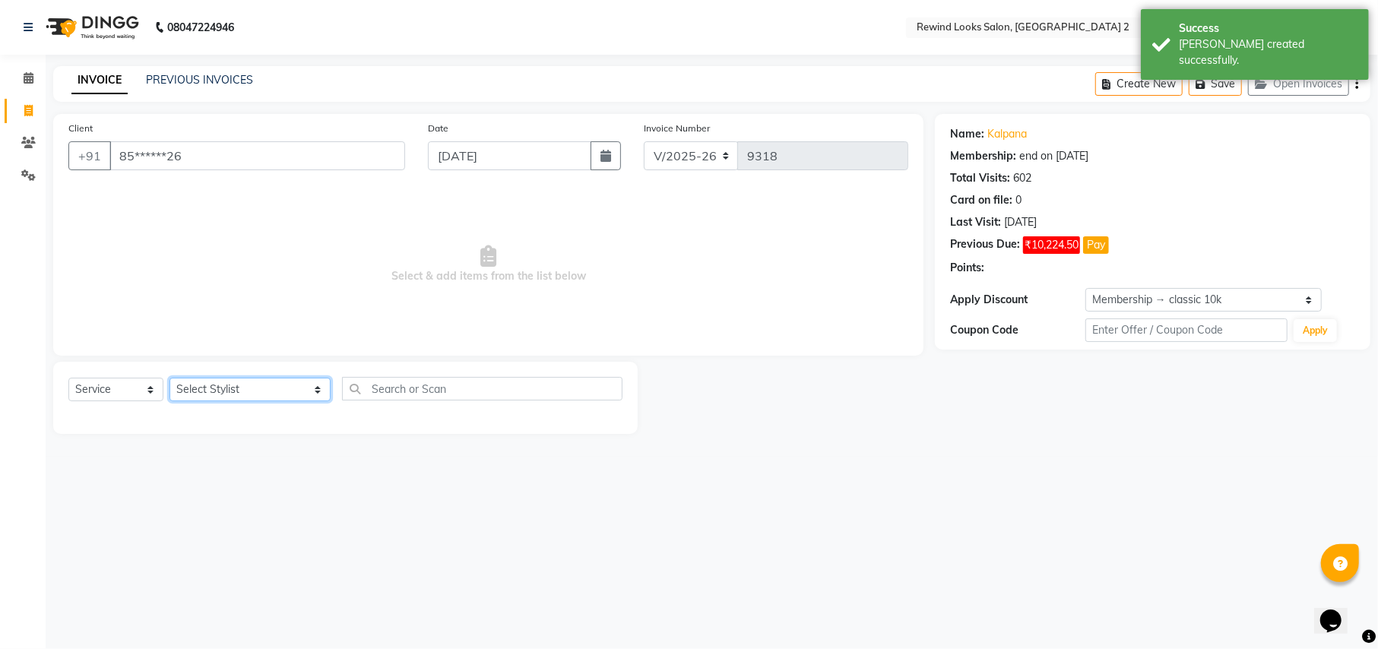
click at [217, 388] on select "Select Stylist aayat ADMIN Alfad hair Casa [PERSON_NAME] ([DEMOGRAPHIC_DATA] HA…" at bounding box center [249, 390] width 161 height 24
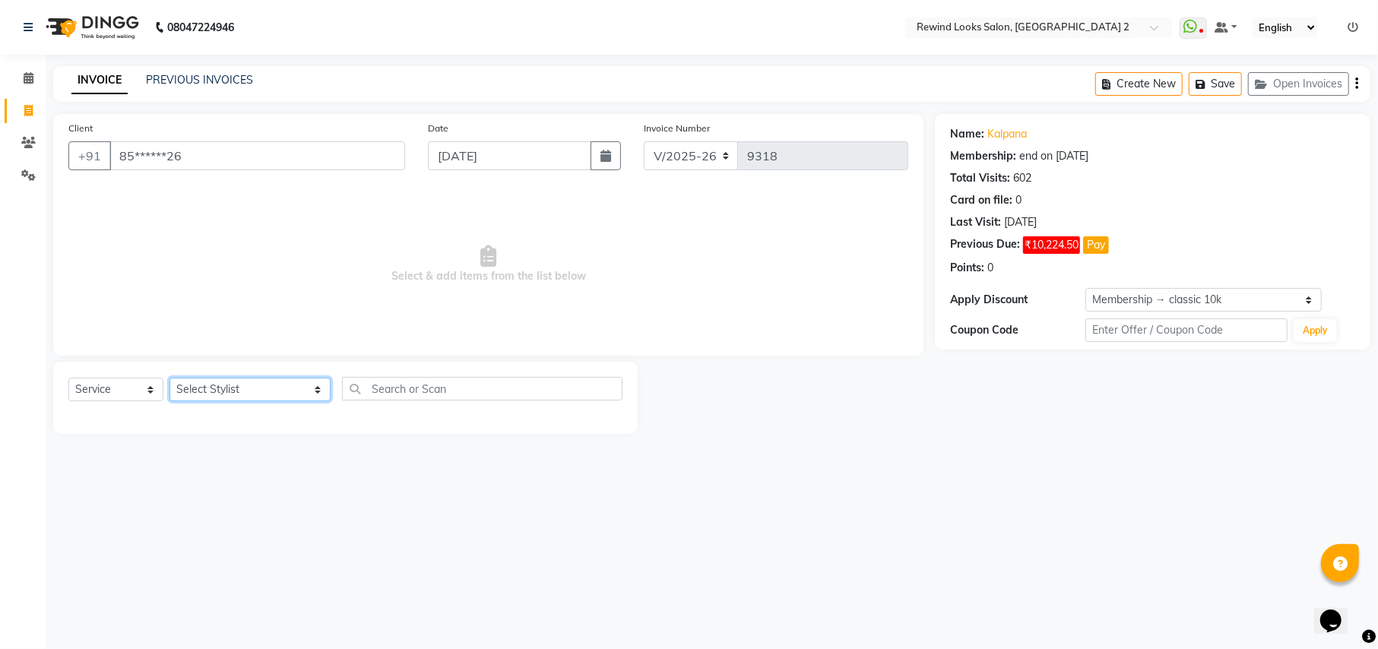
select select "27098"
click at [398, 385] on input "text" at bounding box center [482, 389] width 280 height 24
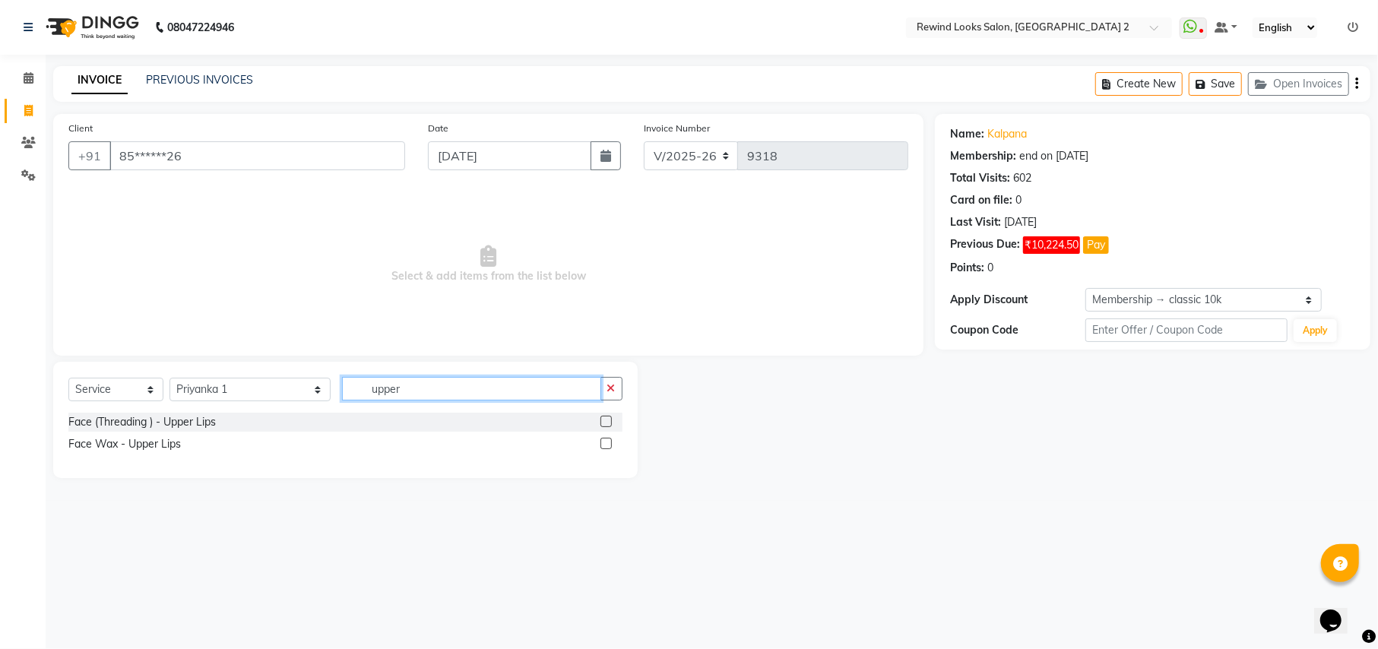
type input "upper"
click at [606, 420] on label at bounding box center [605, 421] width 11 height 11
click at [606, 420] on input "checkbox" at bounding box center [605, 422] width 10 height 10
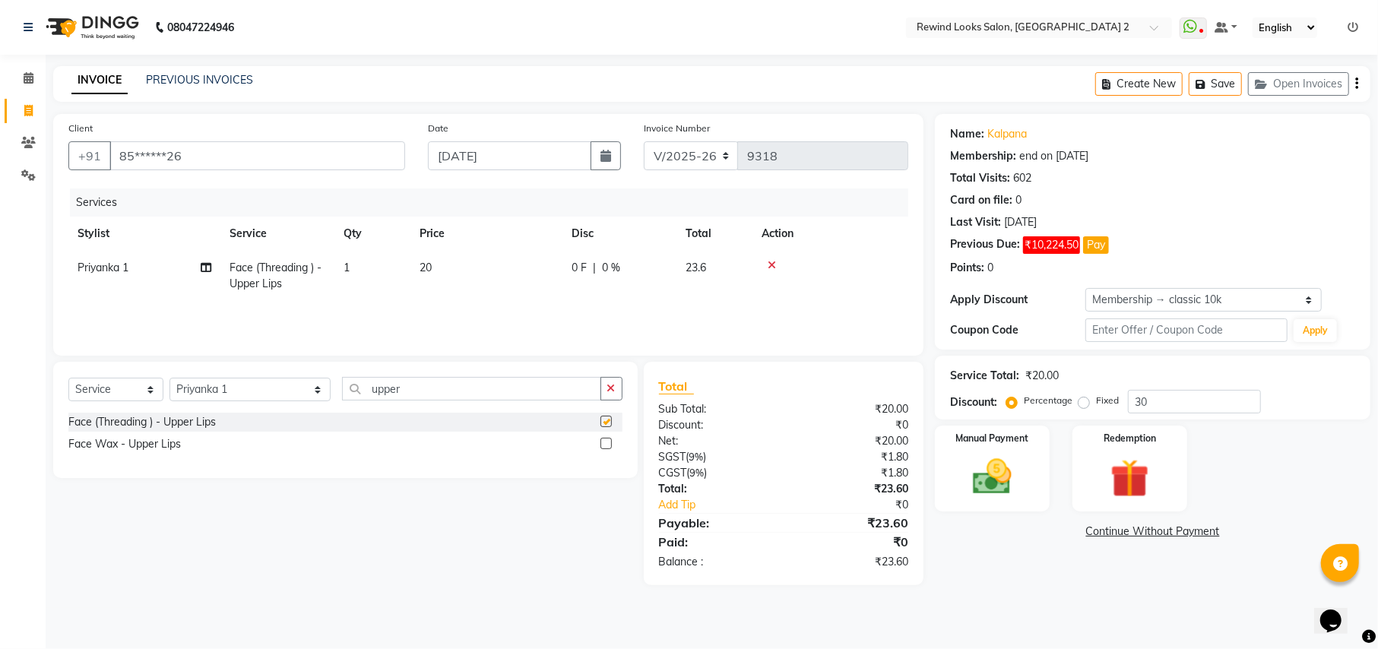
checkbox input "false"
click at [214, 387] on select "Select Stylist aayat ADMIN Alfad hair Casa [PERSON_NAME] ([DEMOGRAPHIC_DATA] HA…" at bounding box center [249, 390] width 161 height 24
select select "52034"
click at [348, 387] on input "upper" at bounding box center [471, 389] width 258 height 24
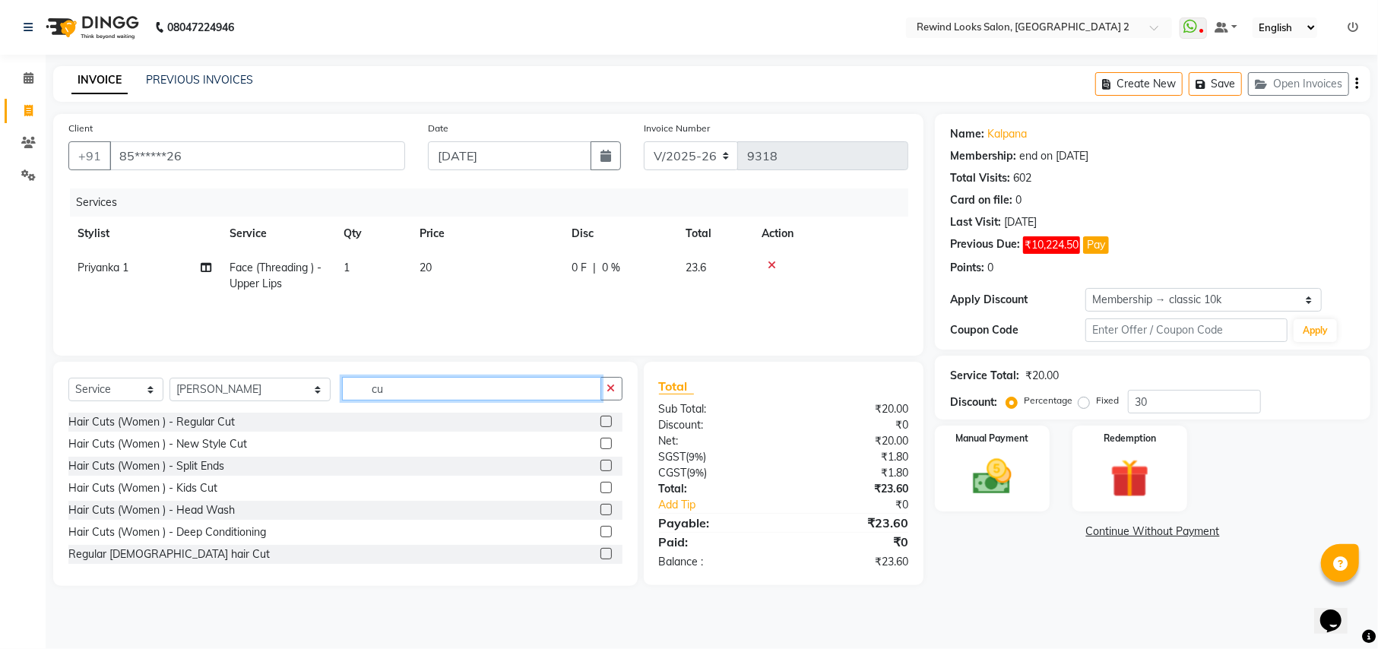
type input "cu"
click at [600, 423] on label at bounding box center [605, 421] width 11 height 11
click at [600, 423] on input "checkbox" at bounding box center [605, 422] width 10 height 10
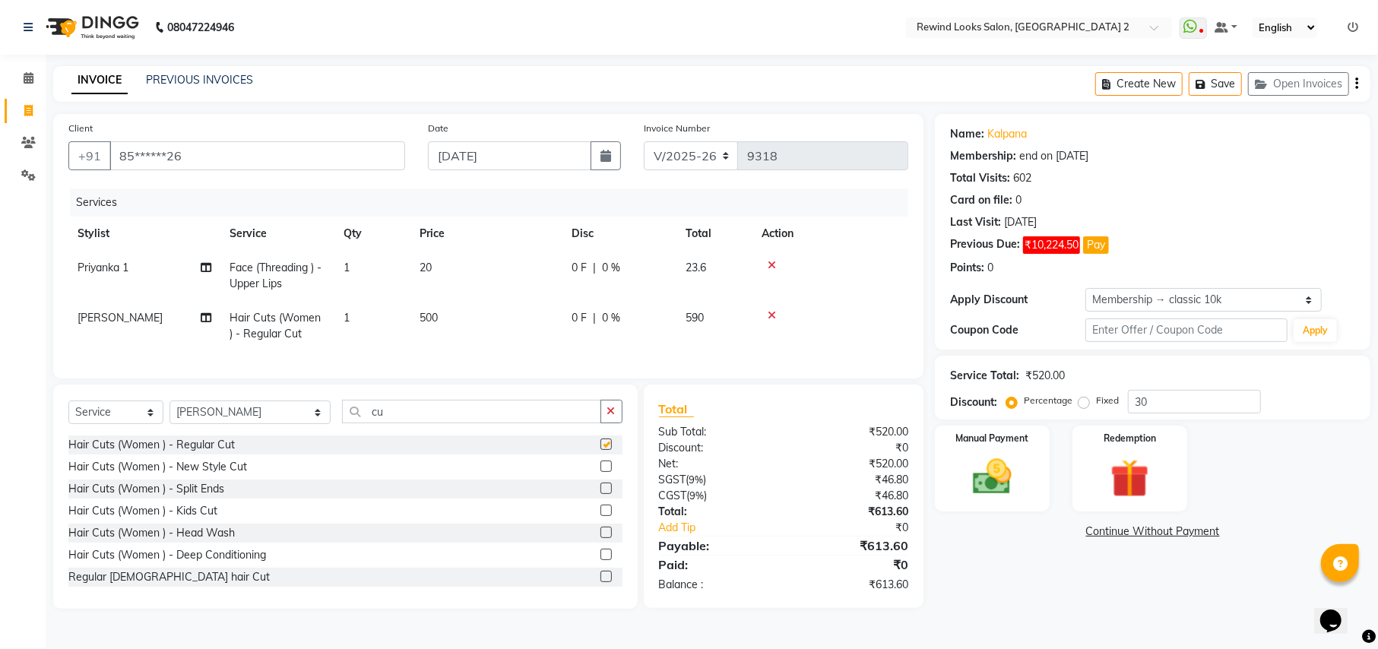
checkbox input "false"
click at [1357, 84] on icon "button" at bounding box center [1356, 84] width 3 height 1
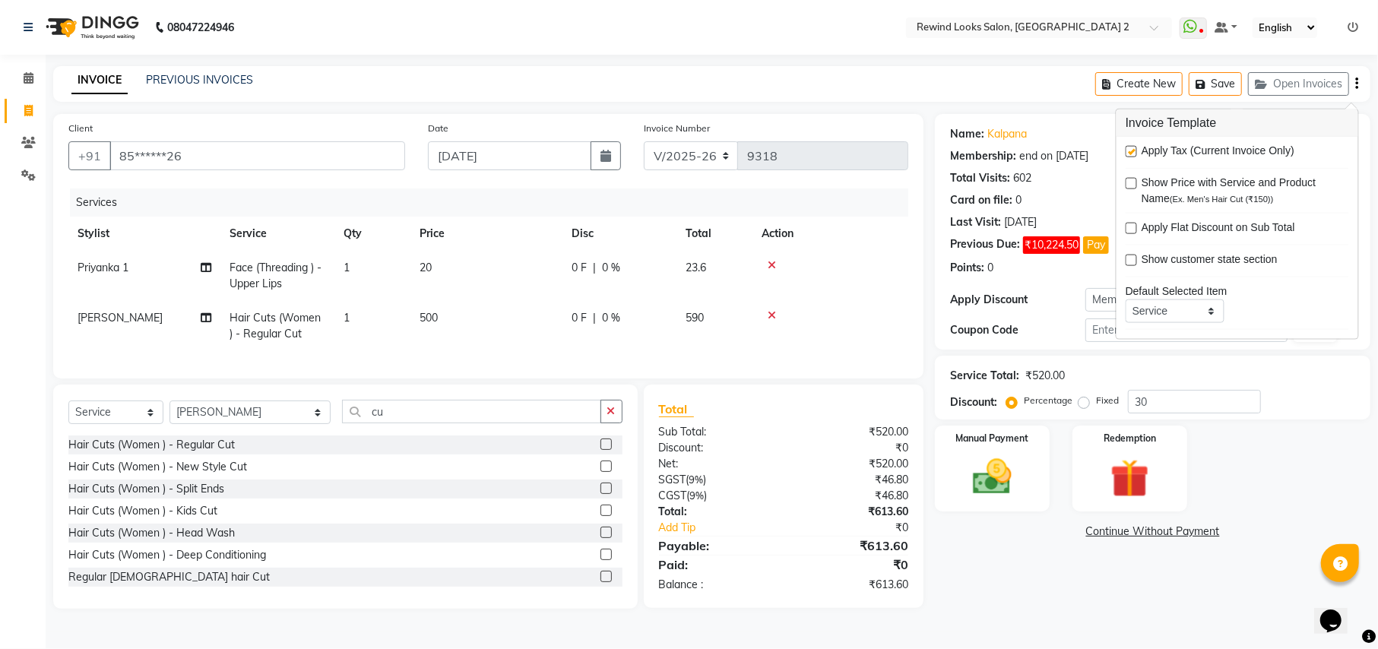
click at [1129, 149] on label at bounding box center [1131, 151] width 11 height 11
click at [1129, 149] on input "checkbox" at bounding box center [1131, 152] width 10 height 10
checkbox input "false"
click at [983, 473] on img at bounding box center [991, 477] width 65 height 46
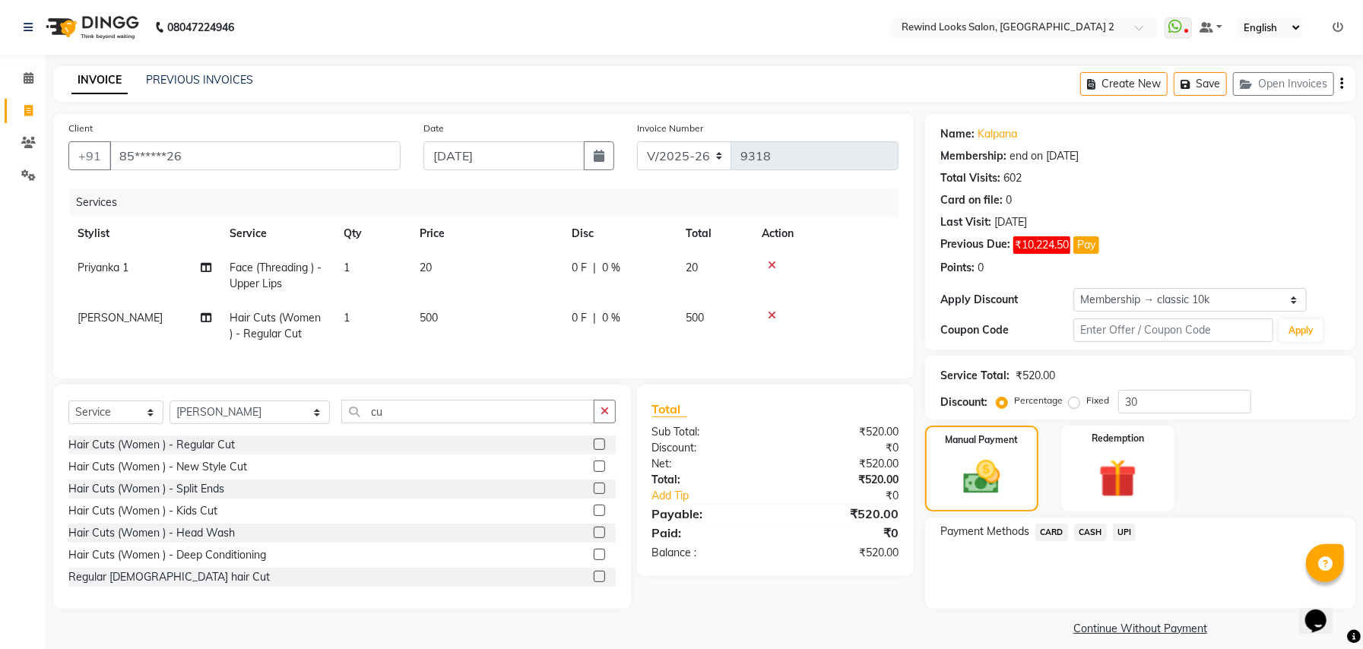
click at [1126, 527] on span "UPI" at bounding box center [1125, 532] width 24 height 17
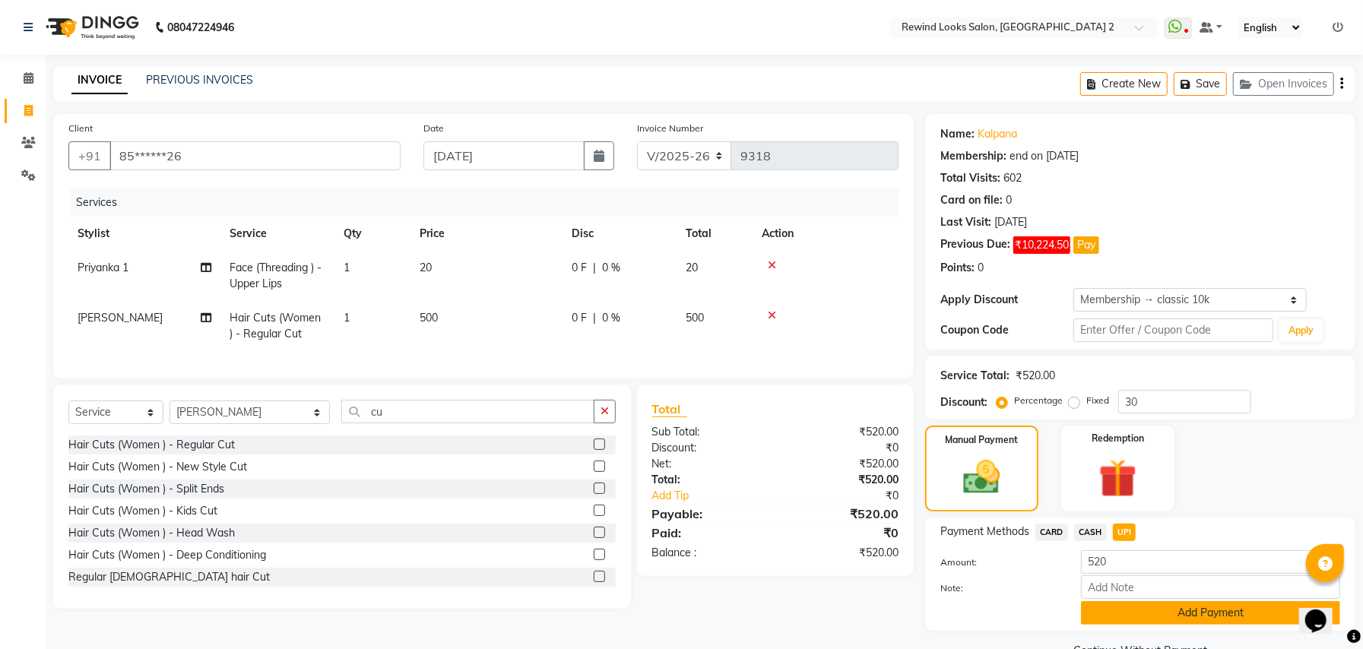
click at [1164, 617] on button "Add Payment" at bounding box center [1210, 613] width 259 height 24
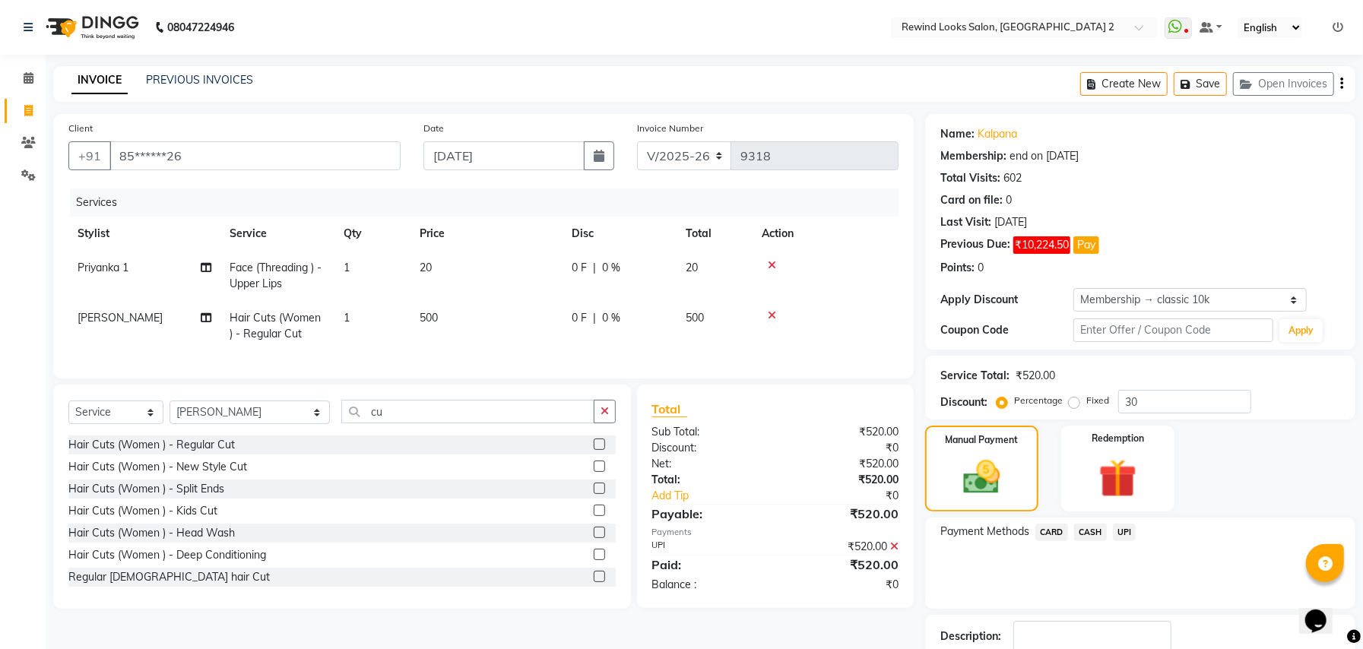
click at [1164, 617] on div "Description:" at bounding box center [1140, 644] width 430 height 59
click at [895, 541] on icon at bounding box center [894, 546] width 8 height 11
click at [892, 458] on div "₹520.00" at bounding box center [842, 464] width 135 height 16
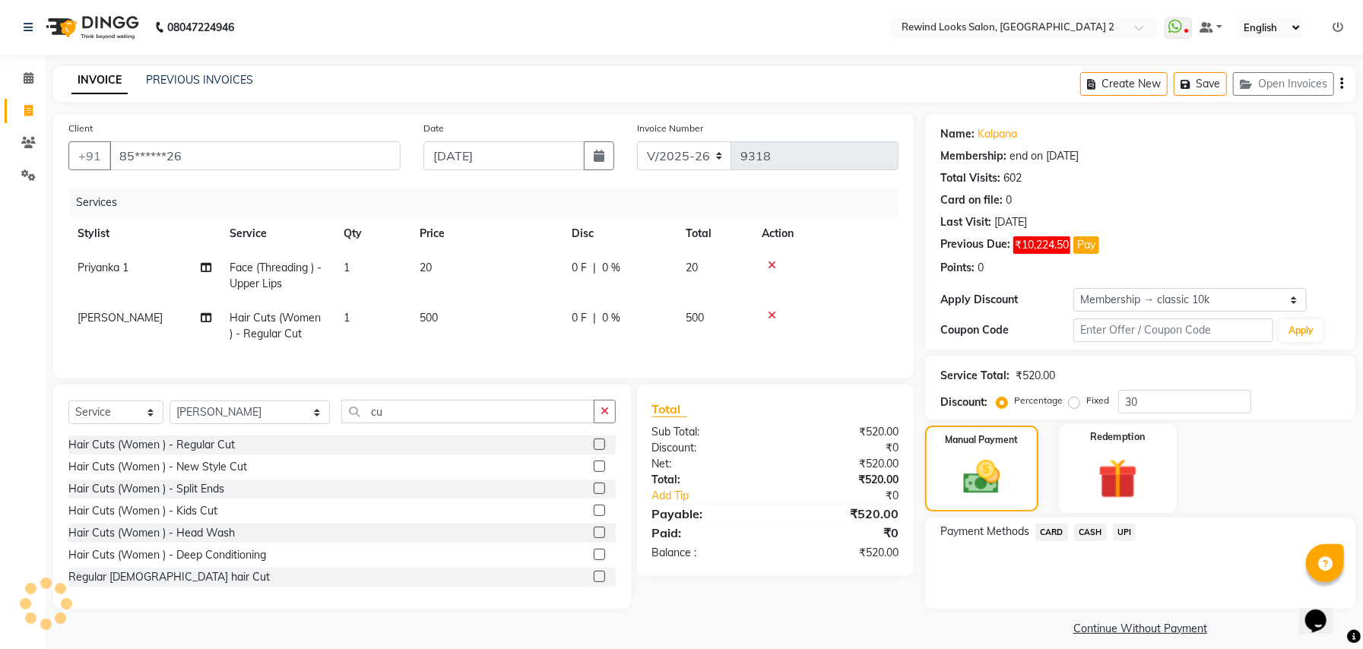
scroll to position [14, 0]
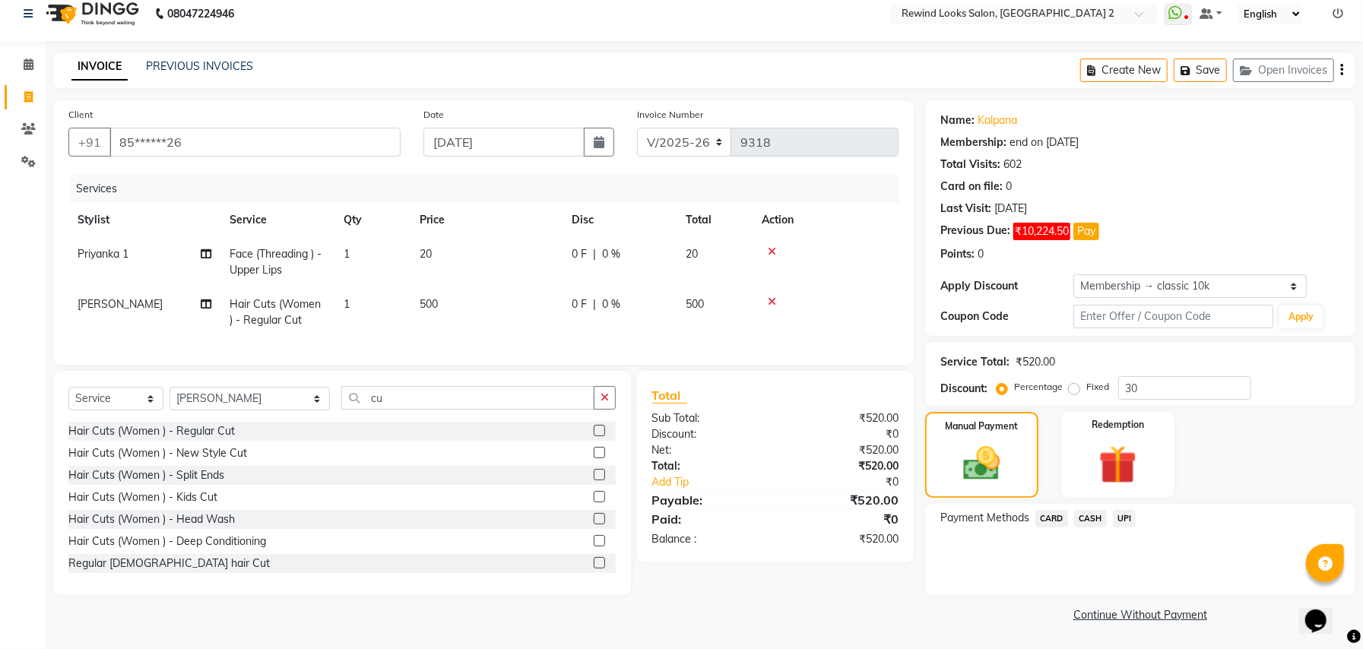
click at [1086, 502] on div "Name: Kalpana Membership: end on [DATE] Total Visits: 602 Card on file: 0 Last …" at bounding box center [1146, 363] width 442 height 526
click at [1086, 517] on span "CASH" at bounding box center [1090, 518] width 33 height 17
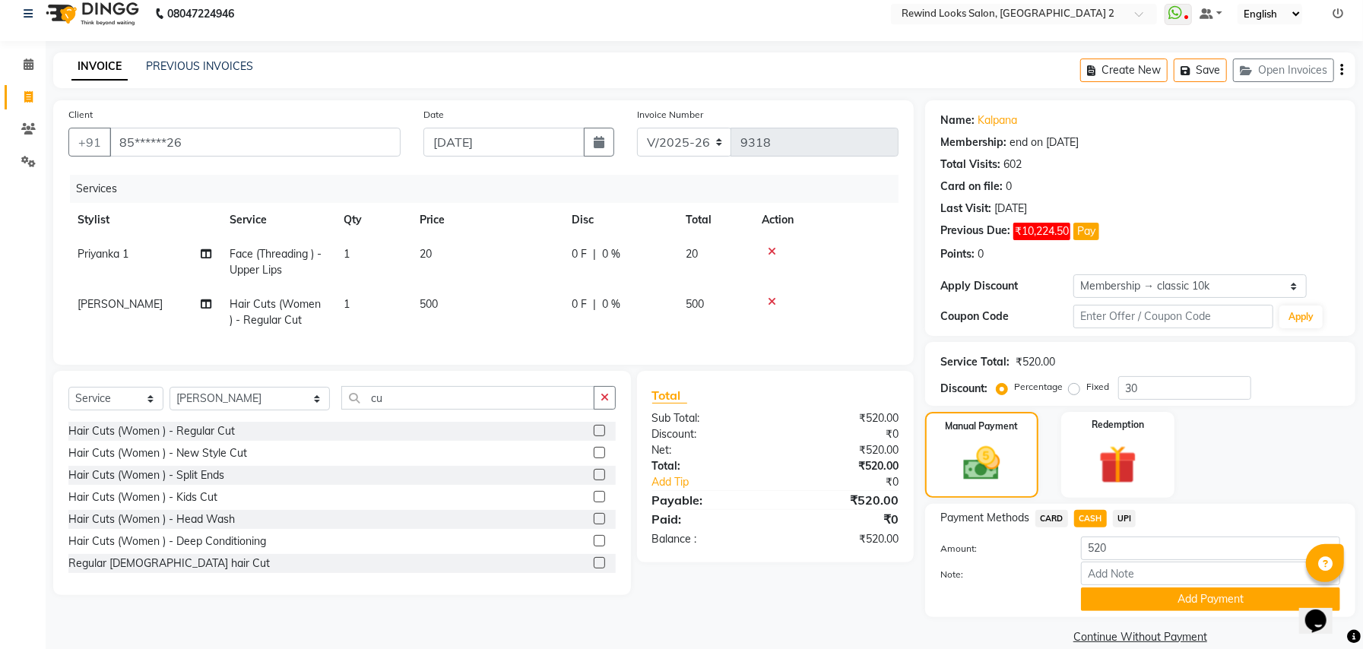
scroll to position [36, 0]
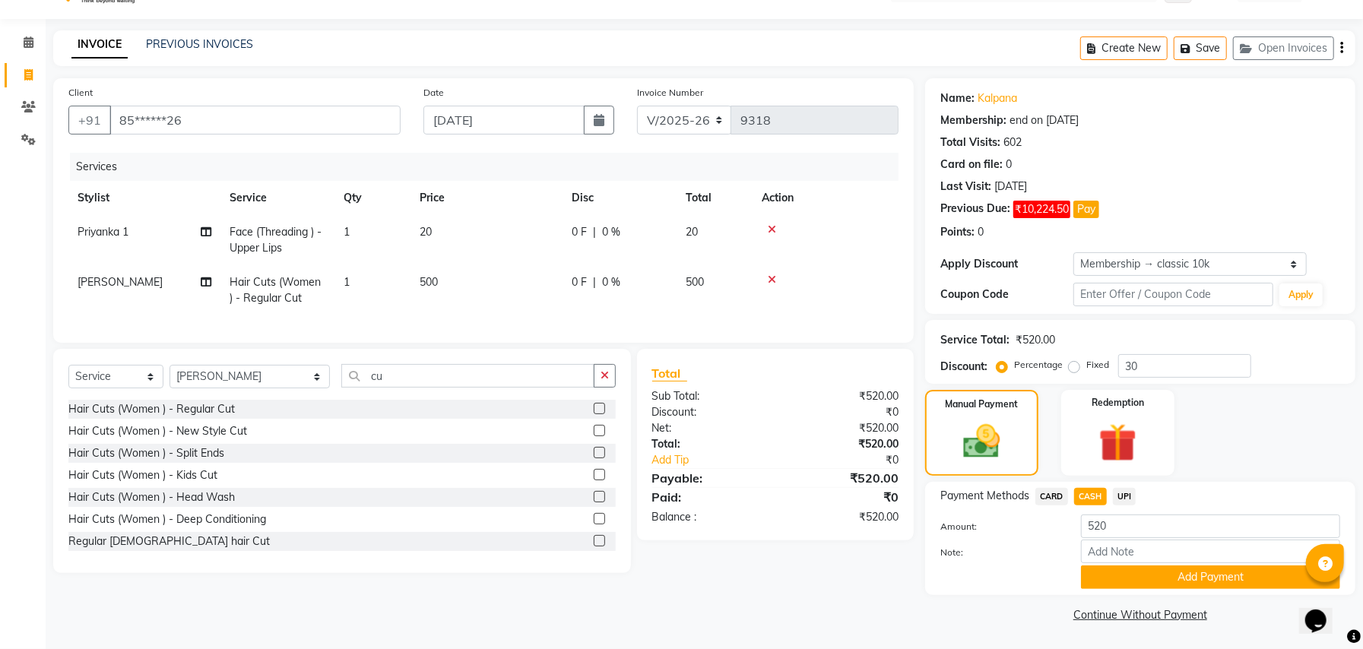
click at [1122, 527] on input "520" at bounding box center [1210, 527] width 259 height 24
type input "500"
click at [1128, 575] on button "Add Payment" at bounding box center [1210, 577] width 259 height 24
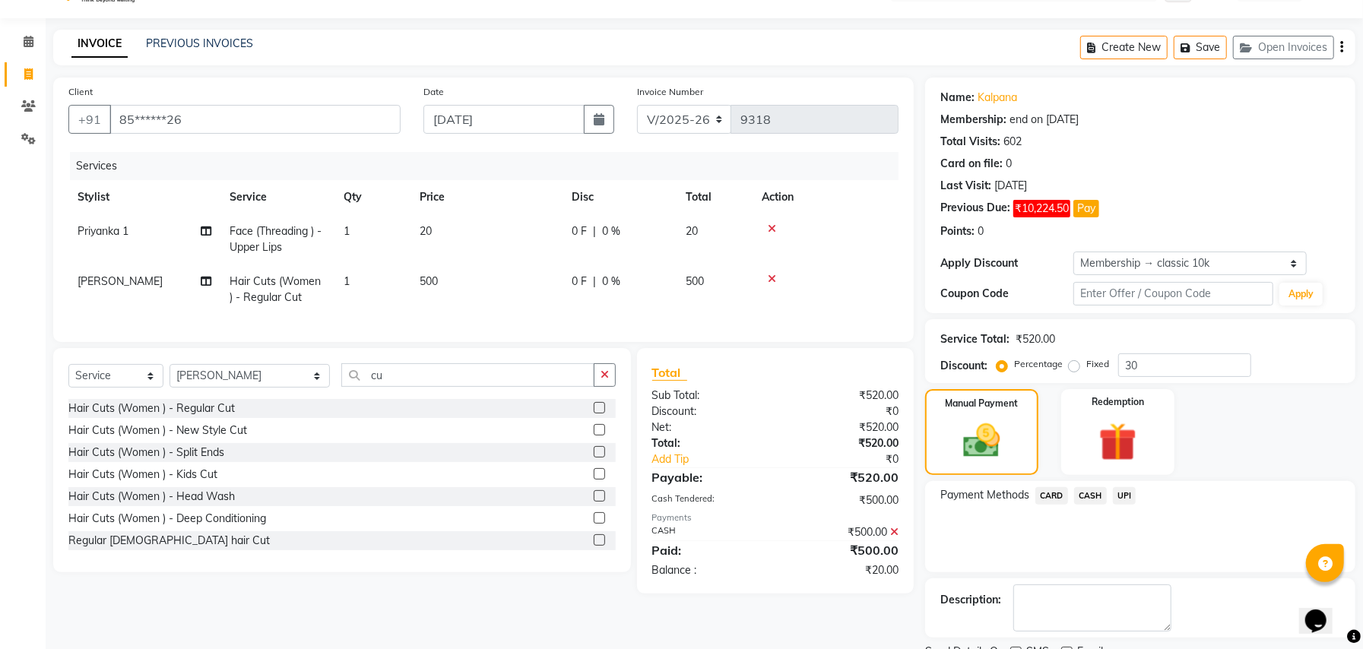
click at [1128, 493] on span "UPI" at bounding box center [1125, 495] width 24 height 17
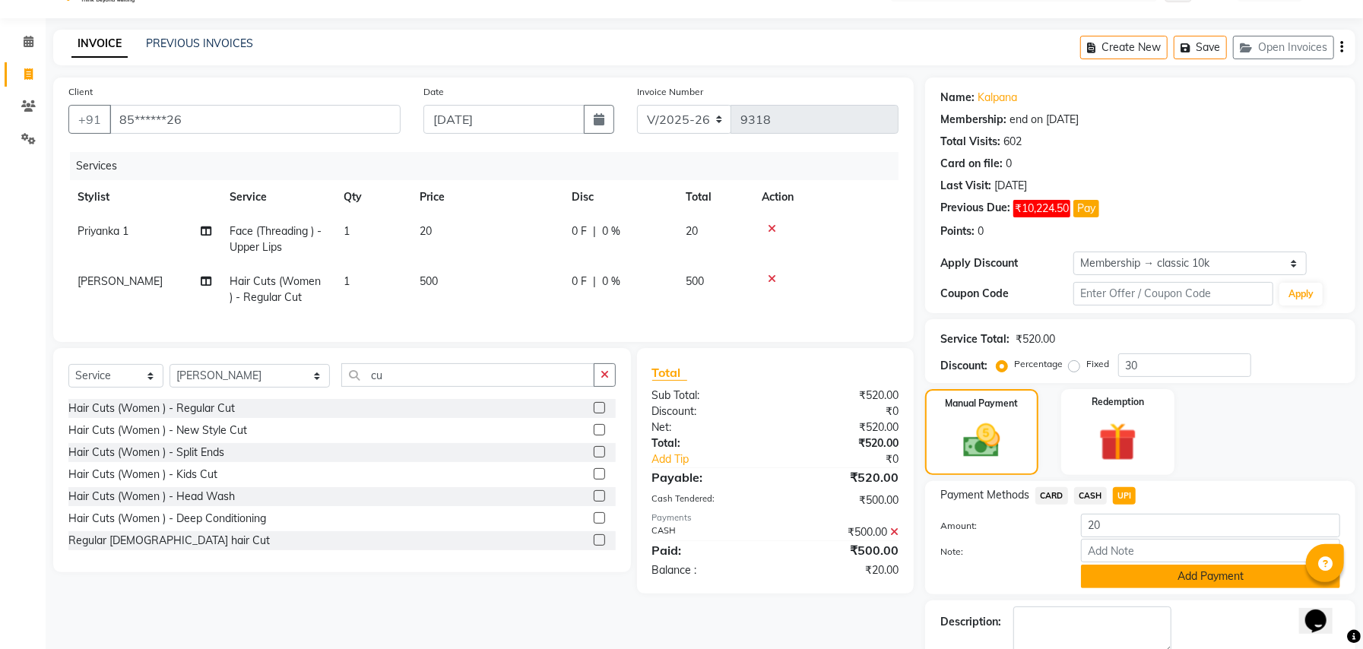
click at [1138, 576] on button "Add Payment" at bounding box center [1210, 577] width 259 height 24
